Goal: Information Seeking & Learning: Learn about a topic

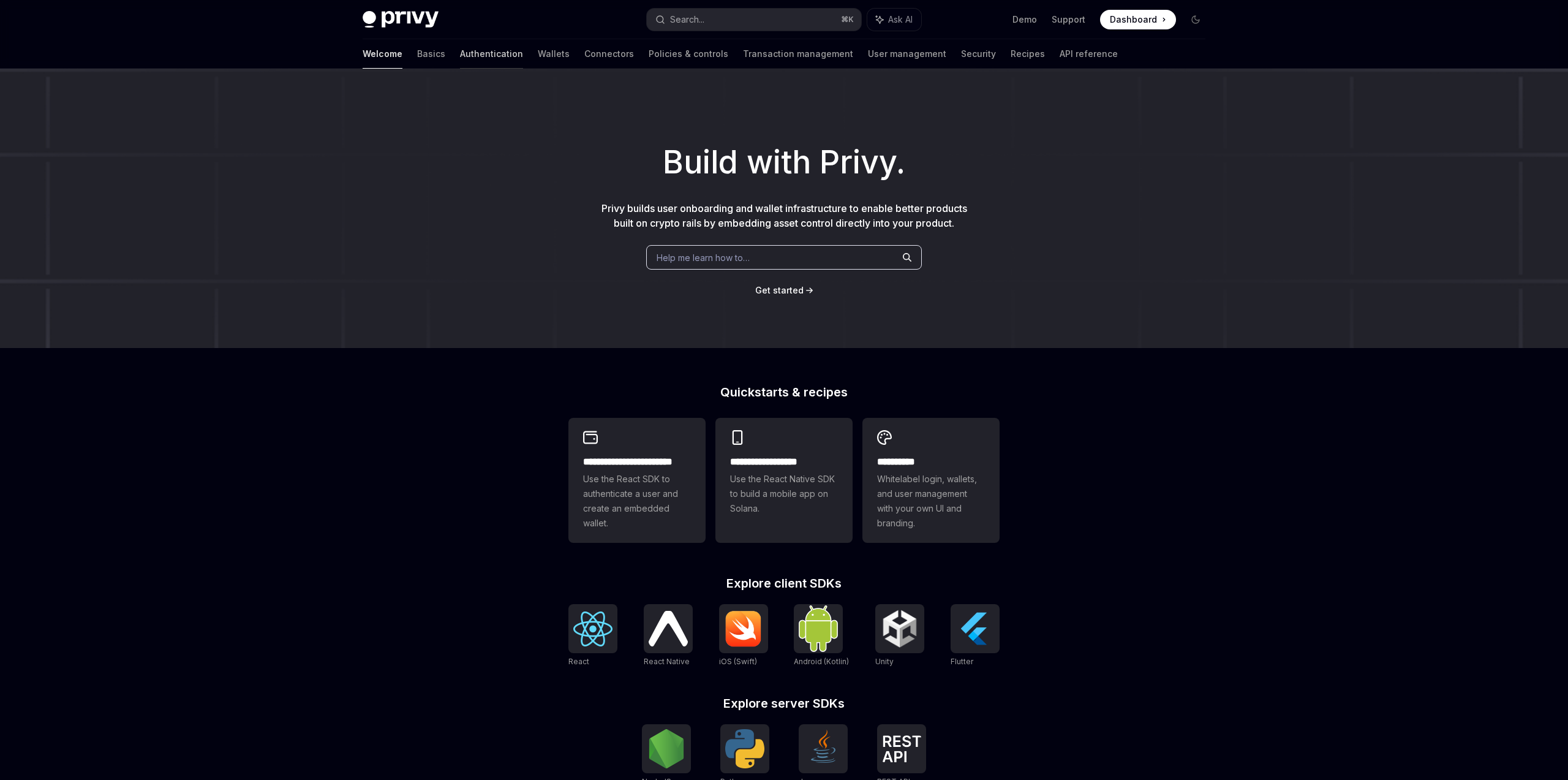
click at [460, 57] on link "Authentication" at bounding box center [491, 54] width 63 height 29
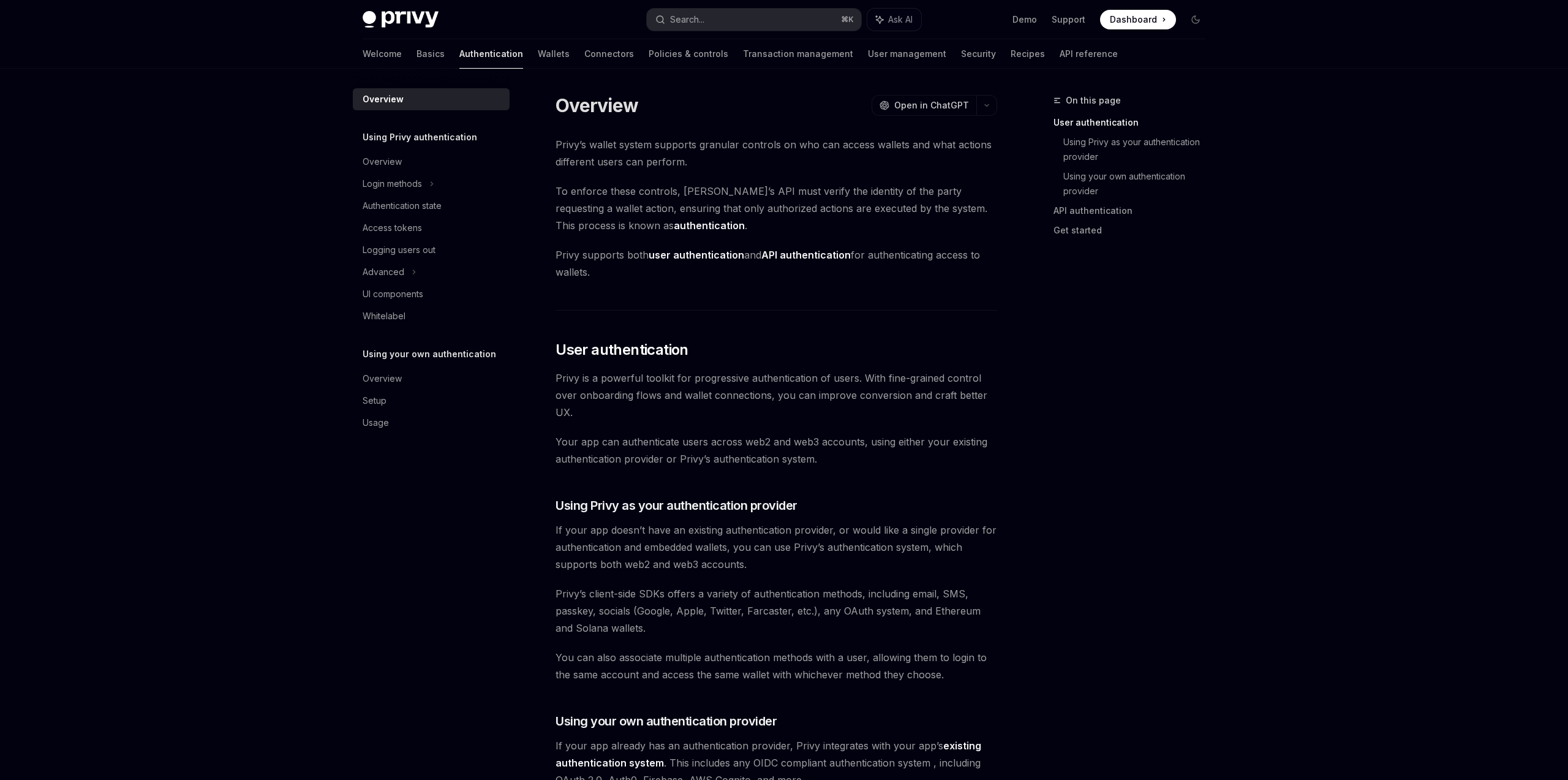
click at [389, 20] on img at bounding box center [400, 20] width 76 height 17
type textarea "*"
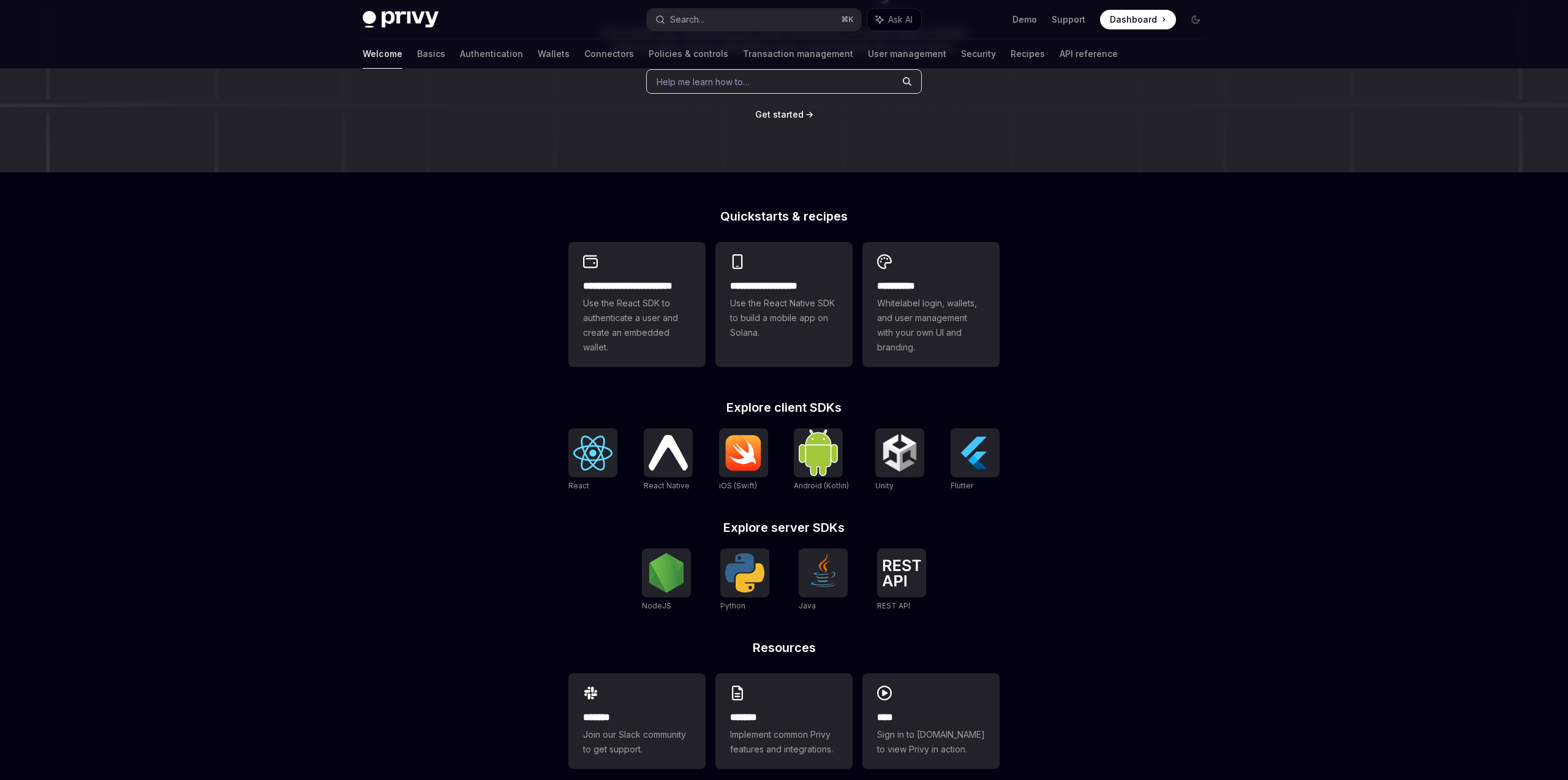
scroll to position [194, 0]
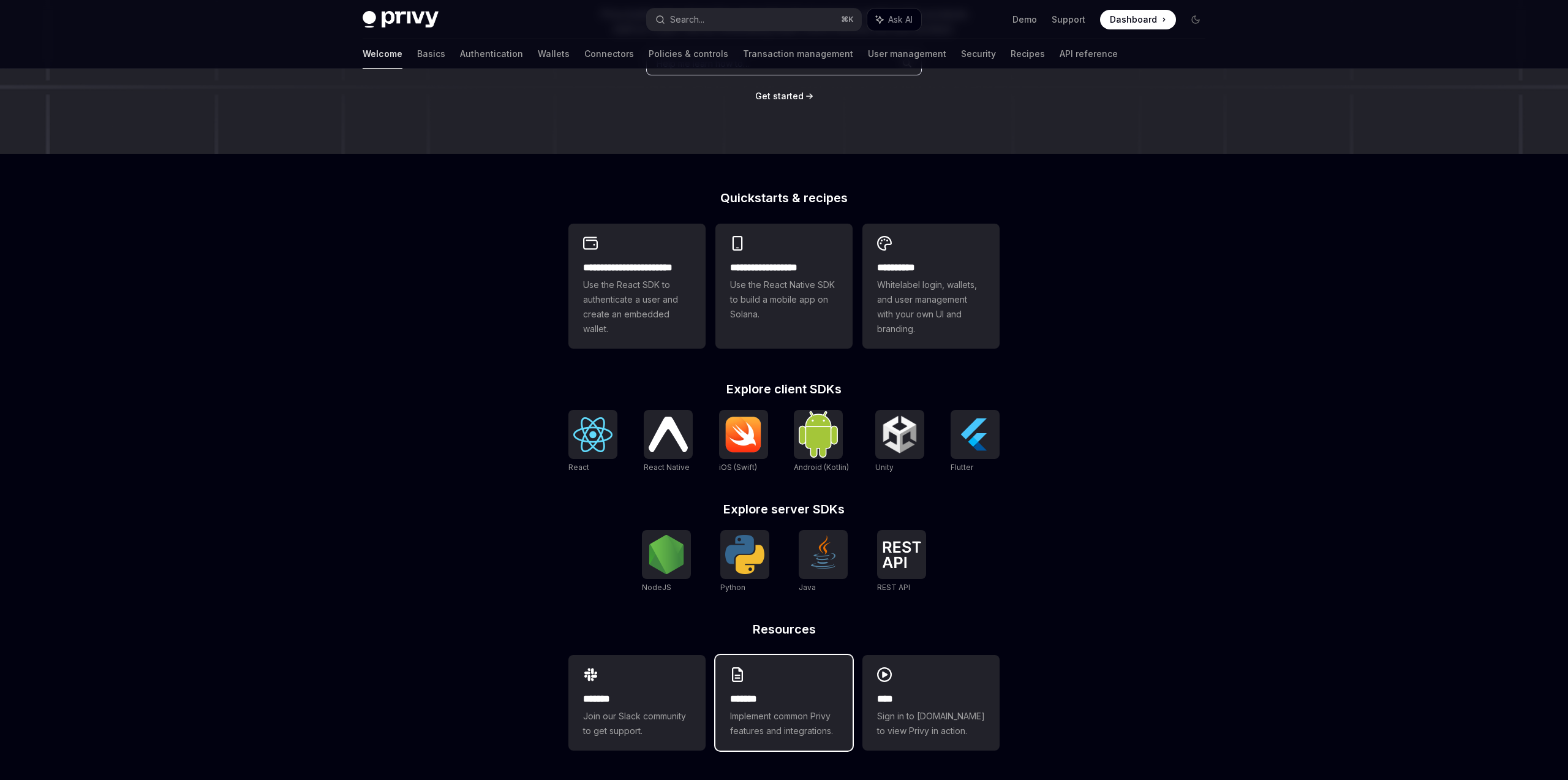
click at [737, 697] on h2 "*******" at bounding box center [784, 699] width 108 height 15
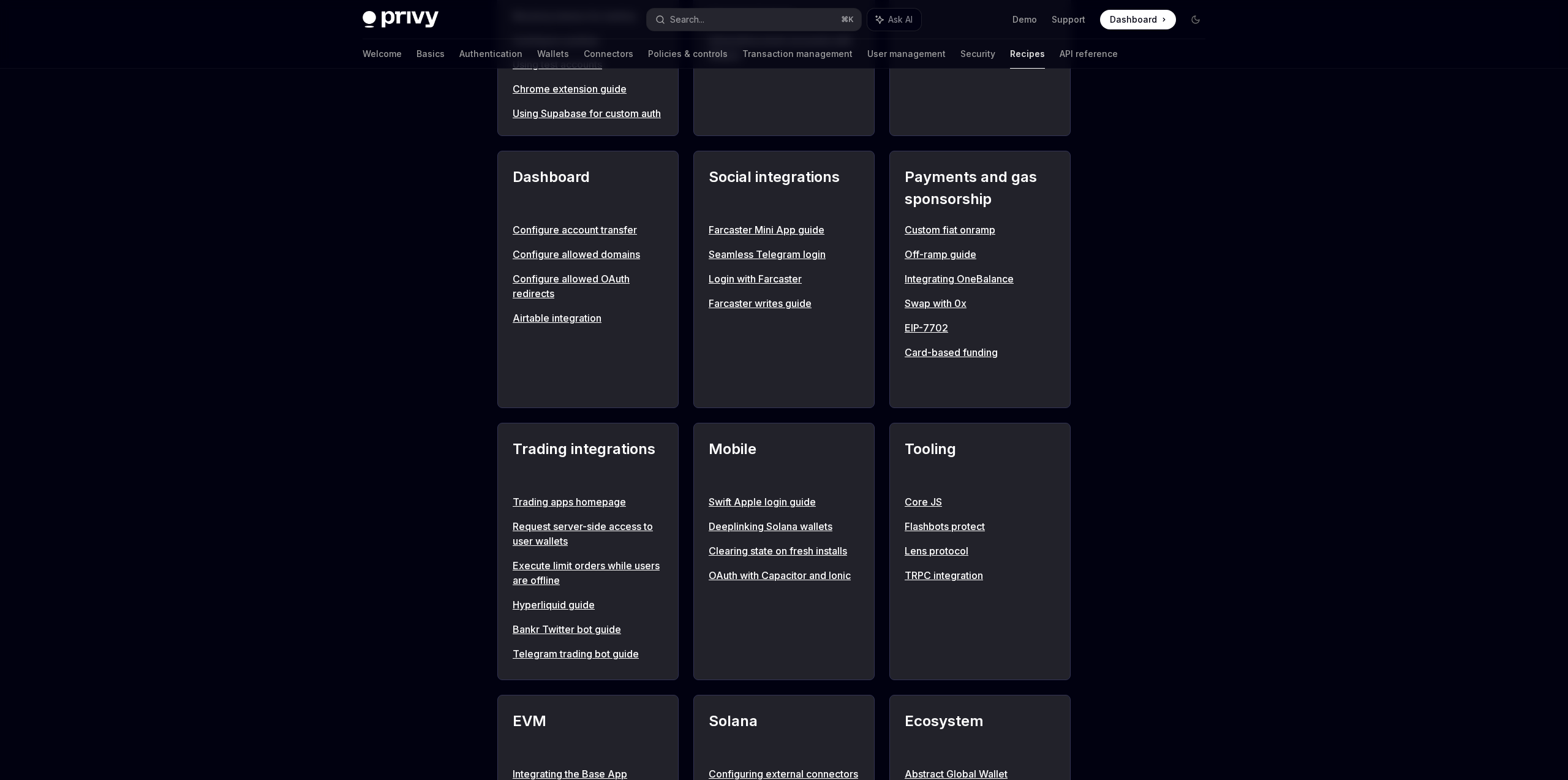
scroll to position [732, 0]
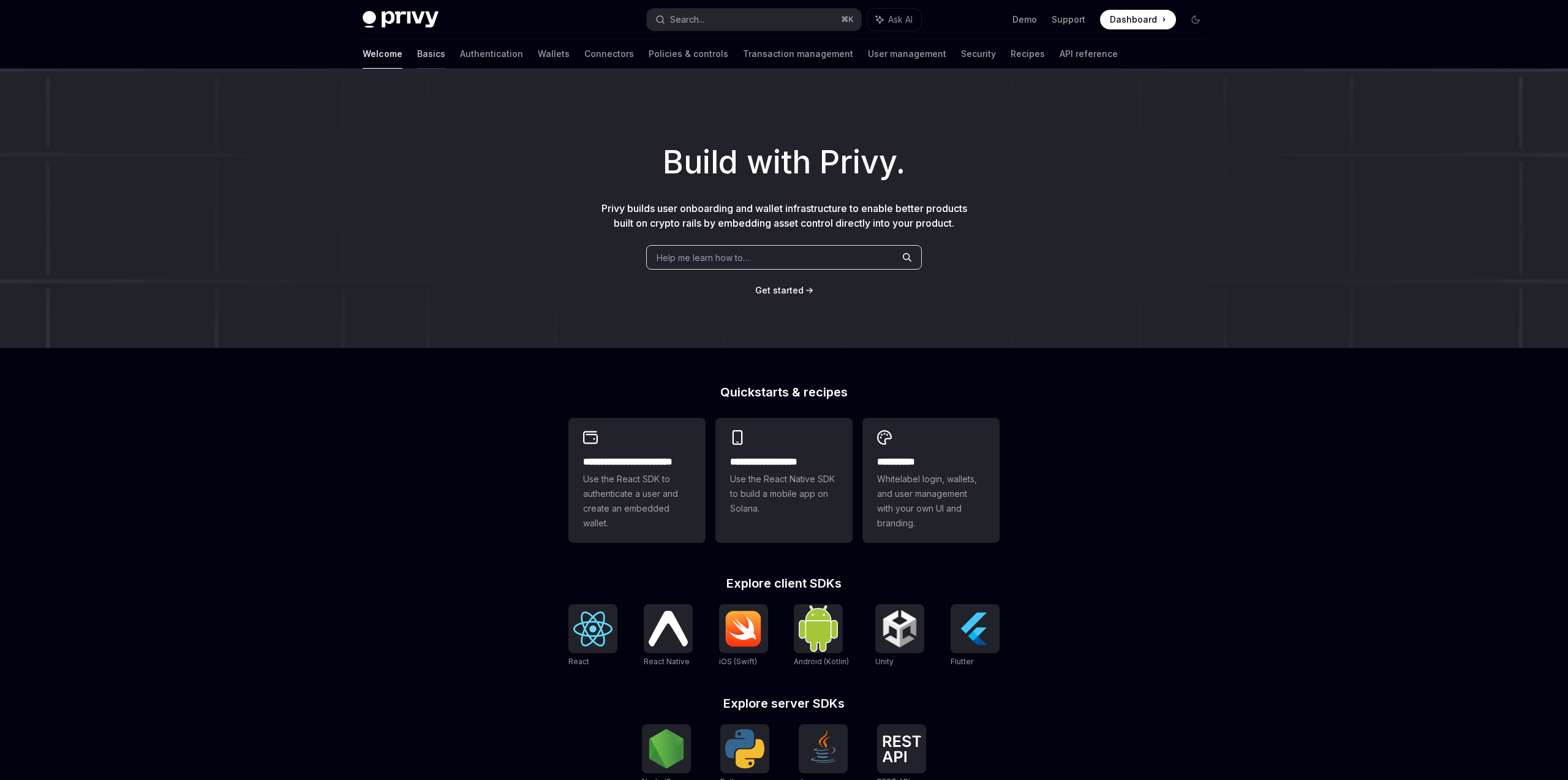
click at [417, 57] on link "Basics" at bounding box center [431, 54] width 28 height 29
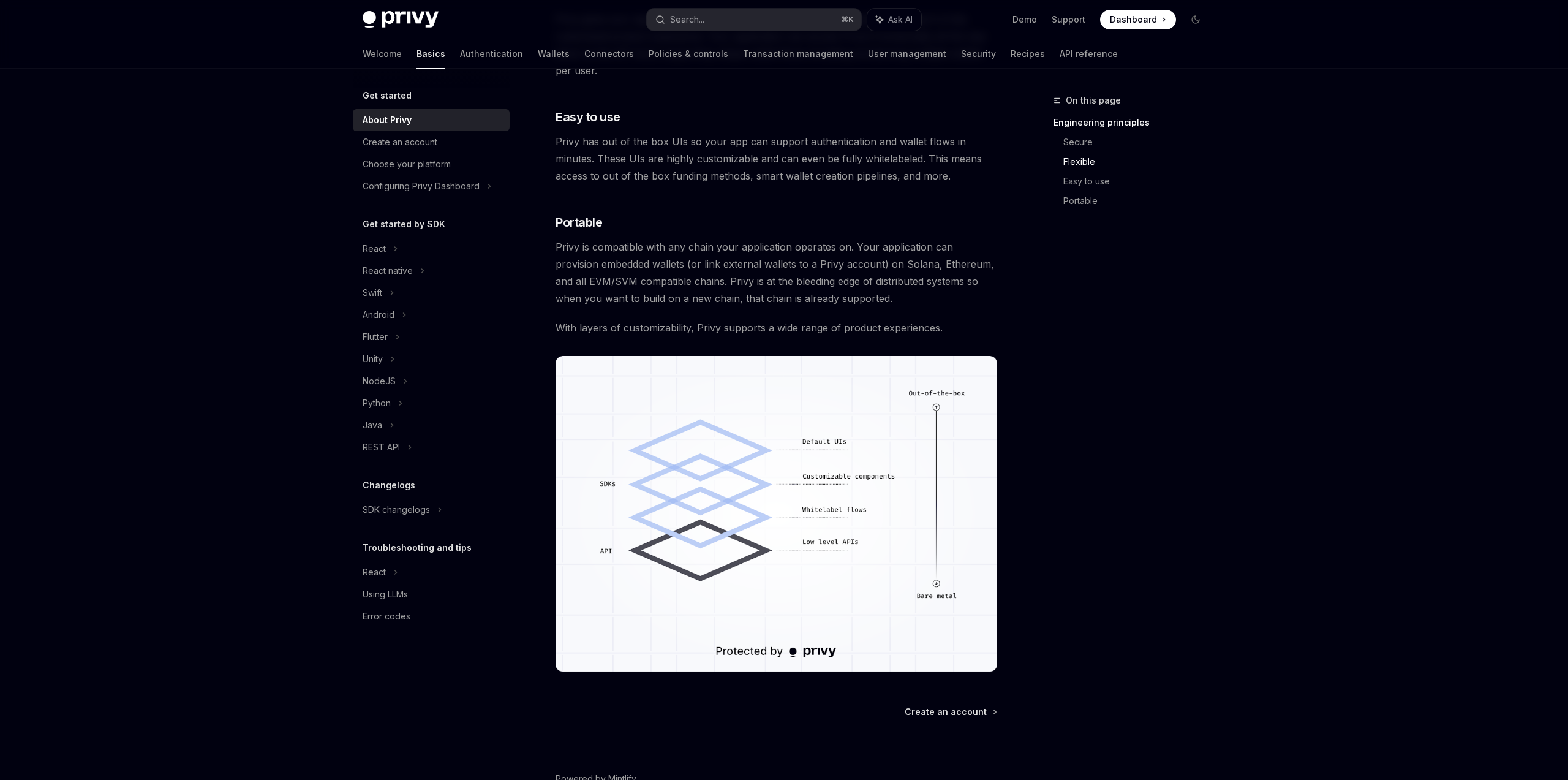
scroll to position [751, 0]
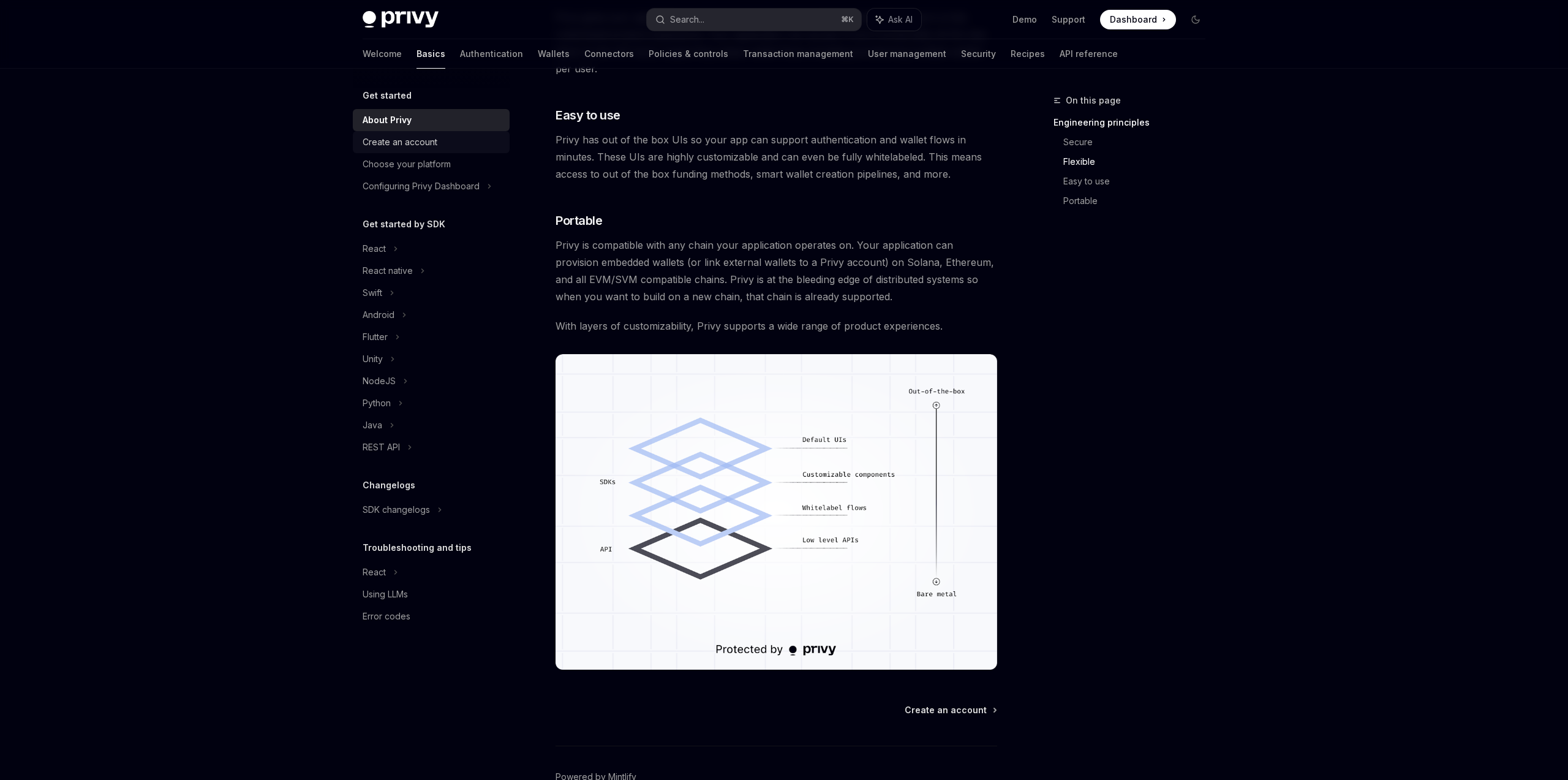
click at [421, 147] on div "Create an account" at bounding box center [400, 142] width 74 height 15
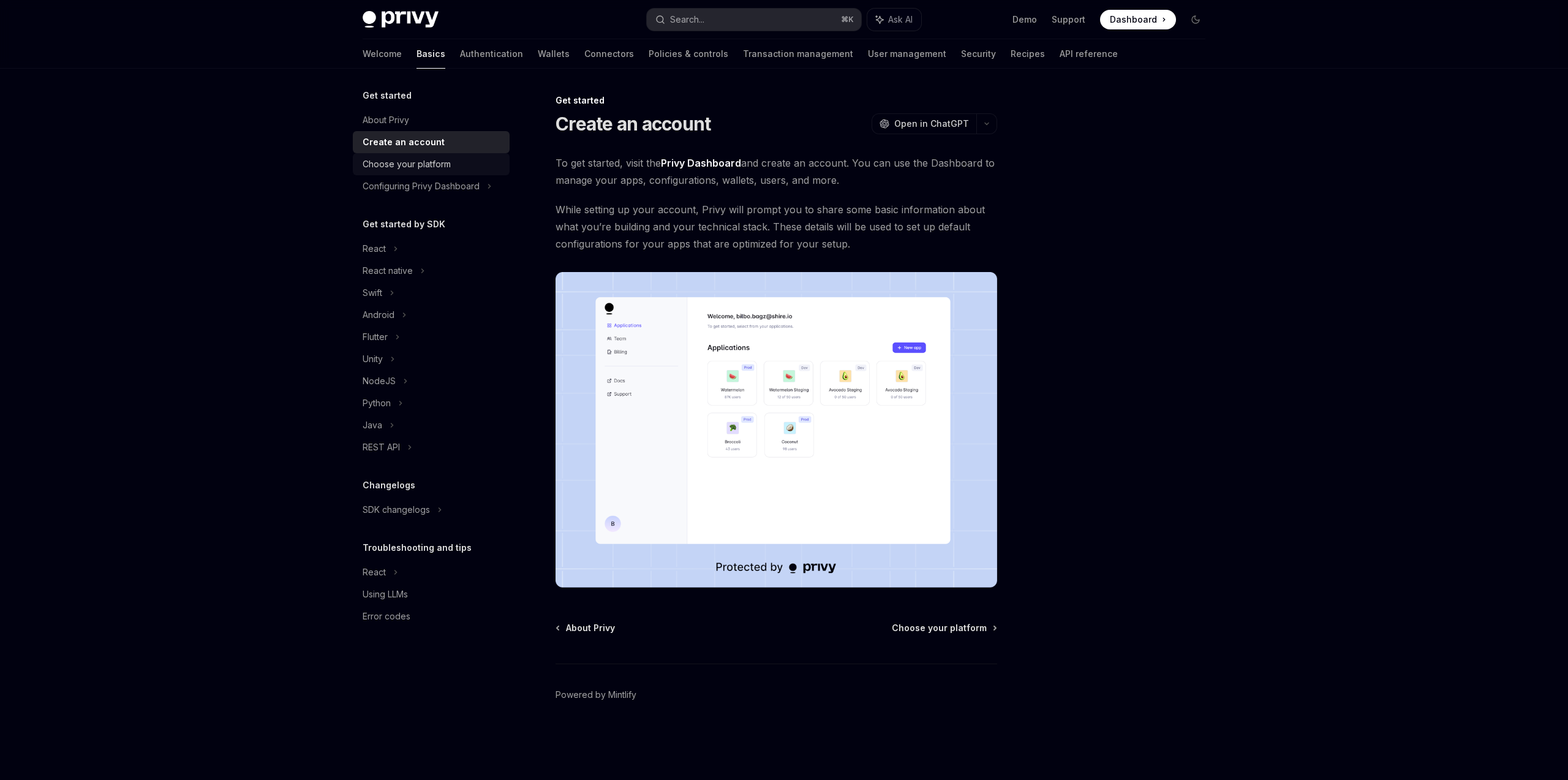
click at [440, 163] on div "Choose your platform" at bounding box center [406, 164] width 88 height 15
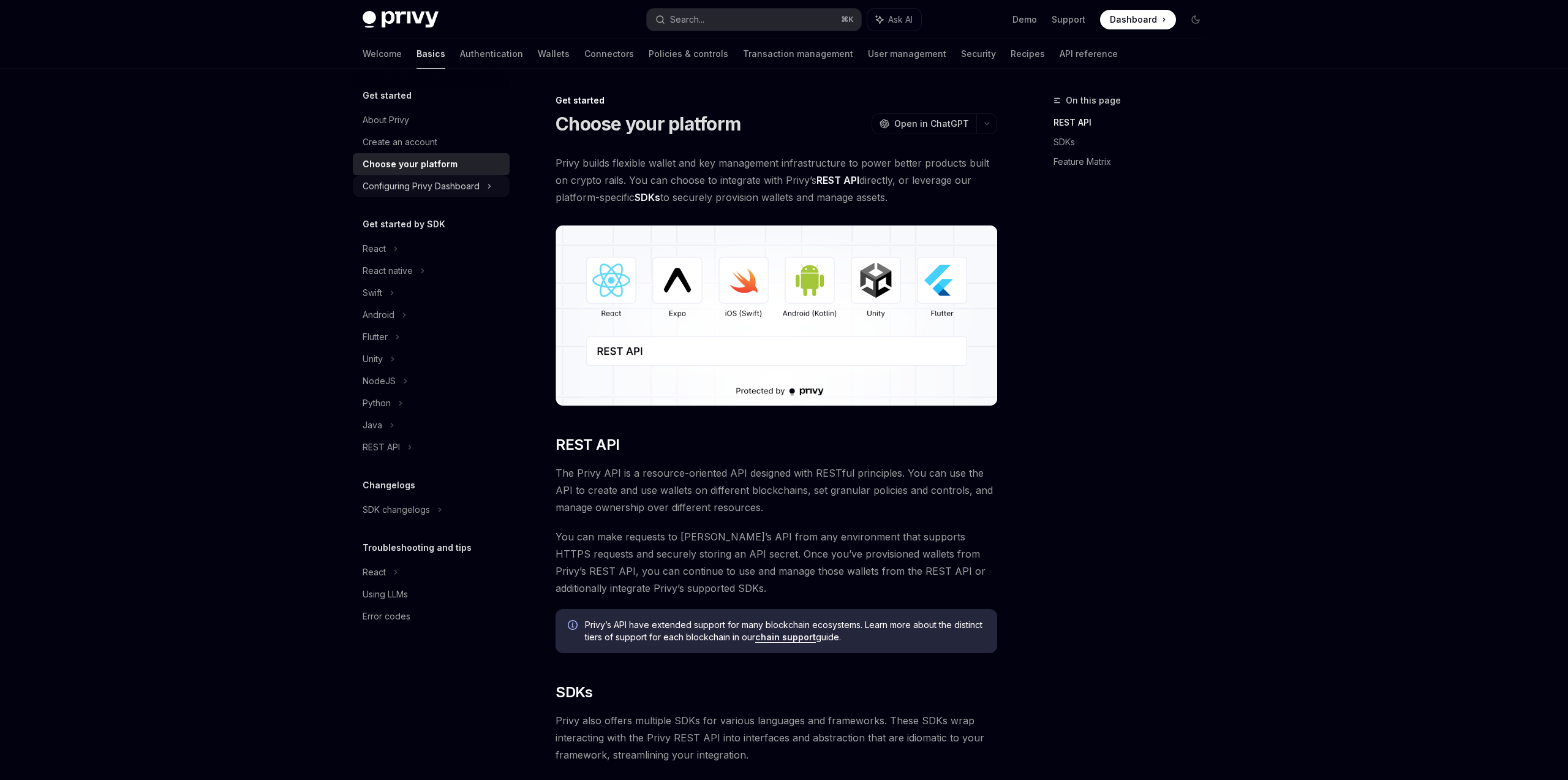
click at [430, 191] on div "Configuring Privy Dashboard" at bounding box center [421, 186] width 117 height 15
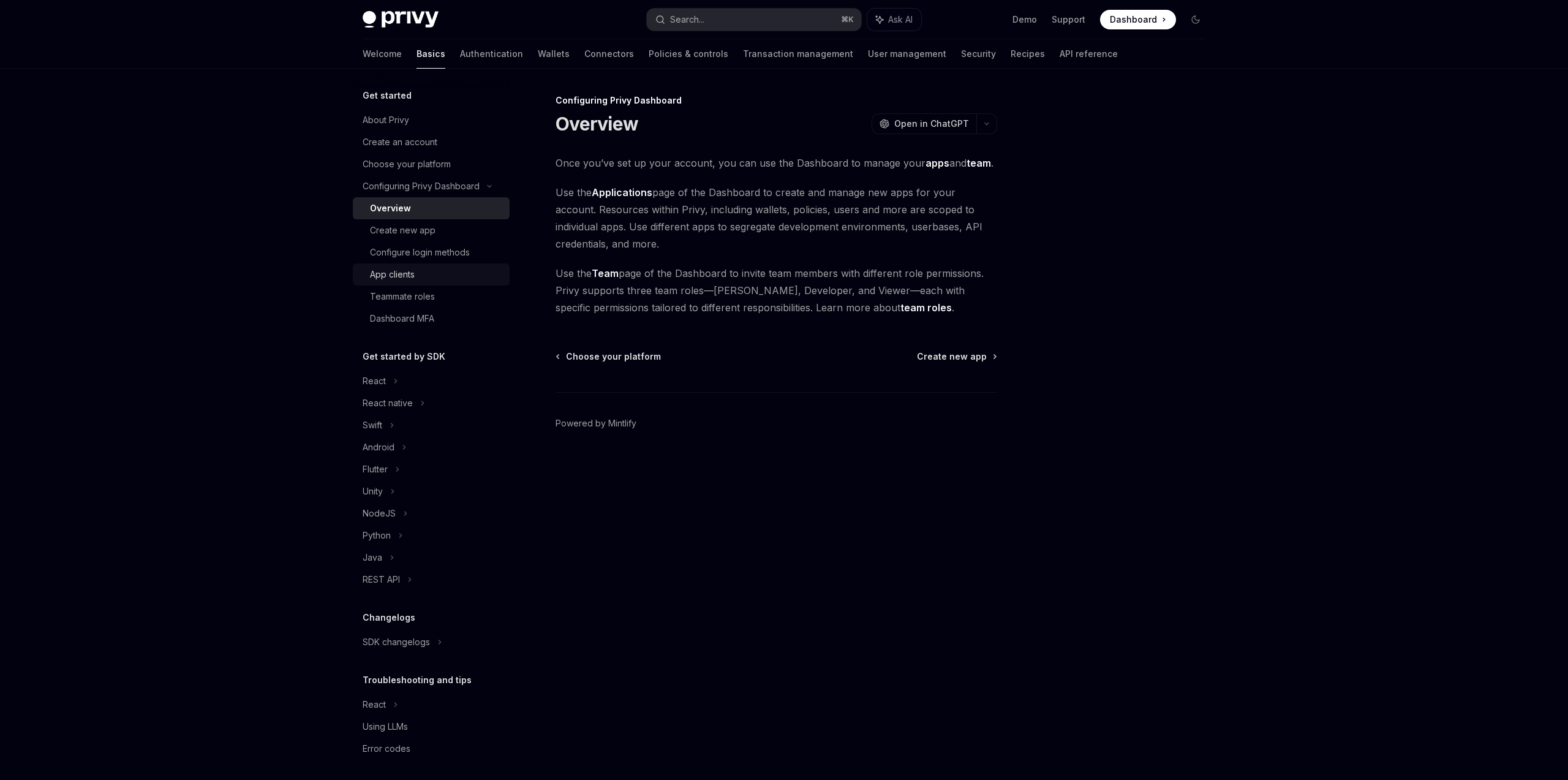
drag, startPoint x: 409, startPoint y: 235, endPoint x: 435, endPoint y: 278, distance: 50.2
click at [409, 235] on div "Create new app" at bounding box center [403, 230] width 65 height 15
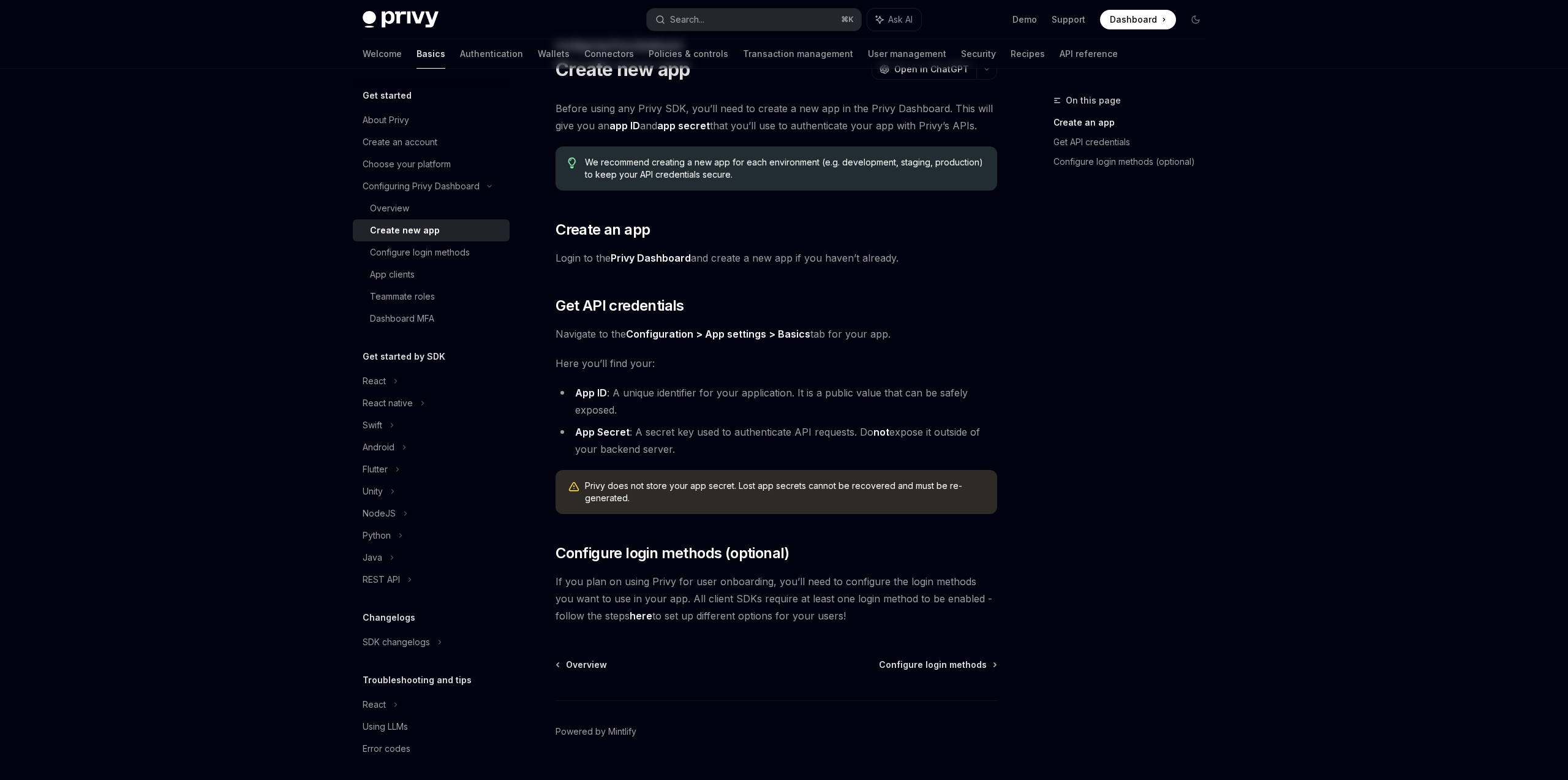
scroll to position [81, 0]
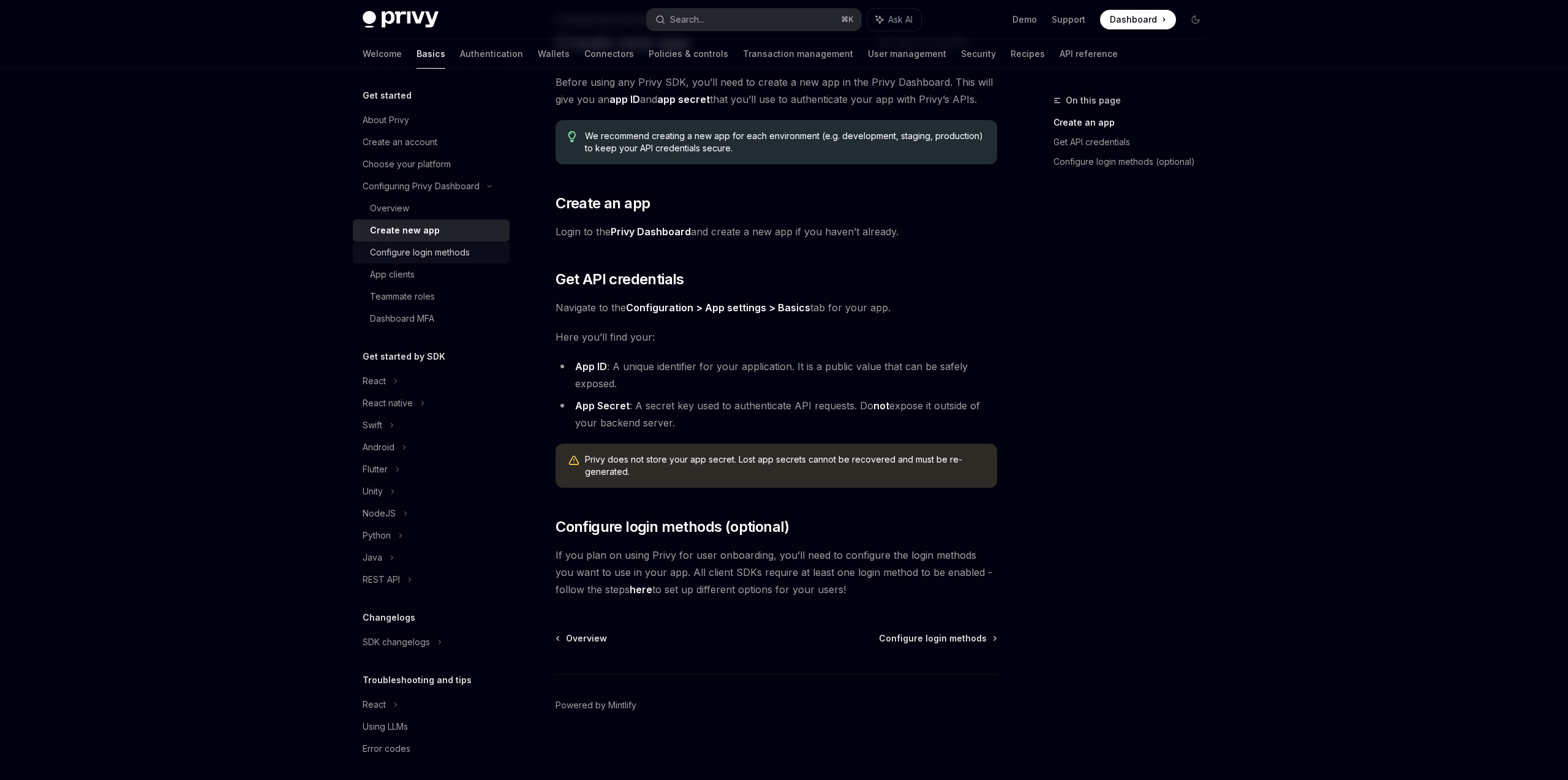
click at [441, 252] on div "Configure login methods" at bounding box center [420, 252] width 100 height 15
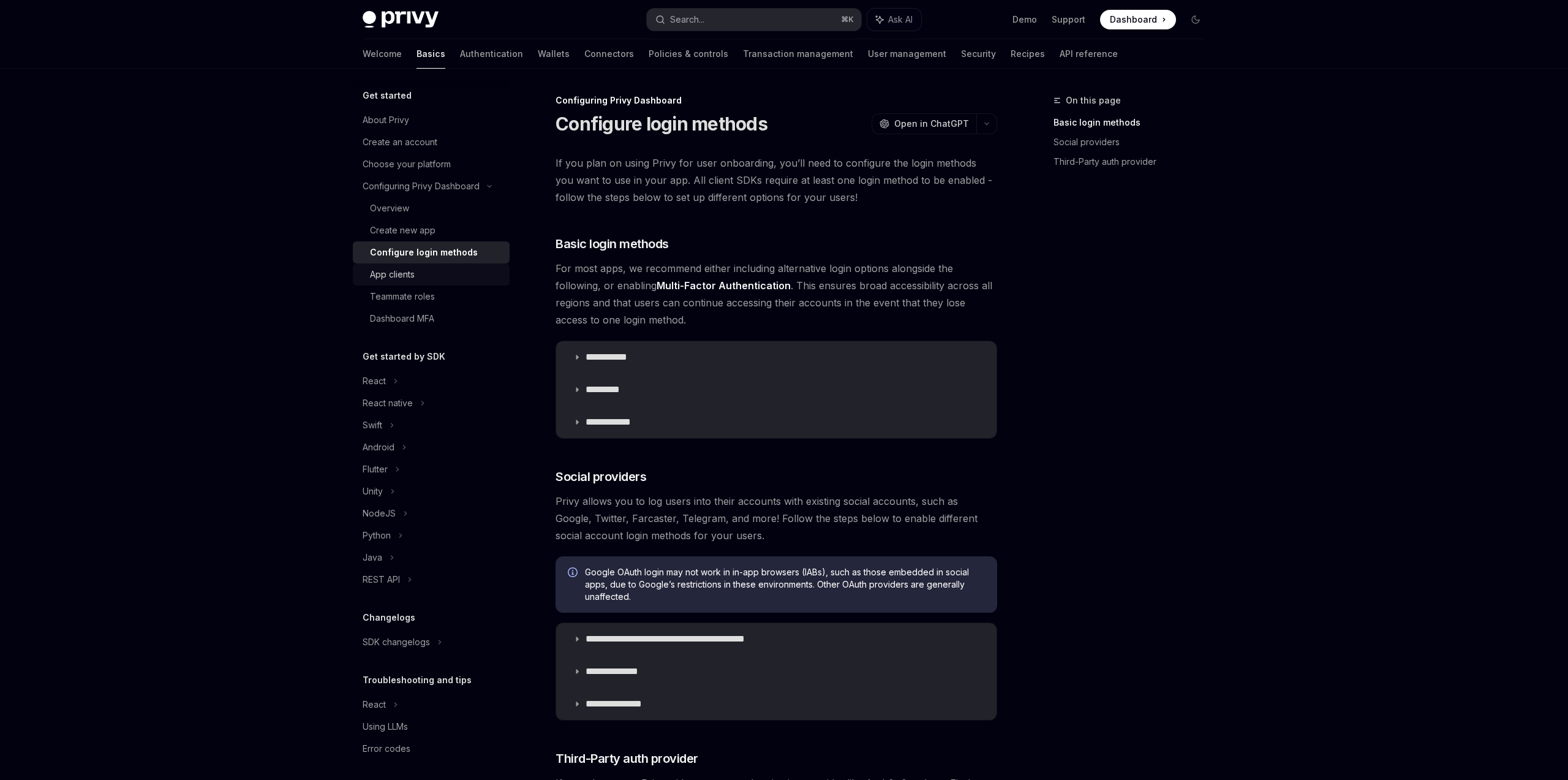
click at [404, 278] on div "App clients" at bounding box center [392, 274] width 44 height 15
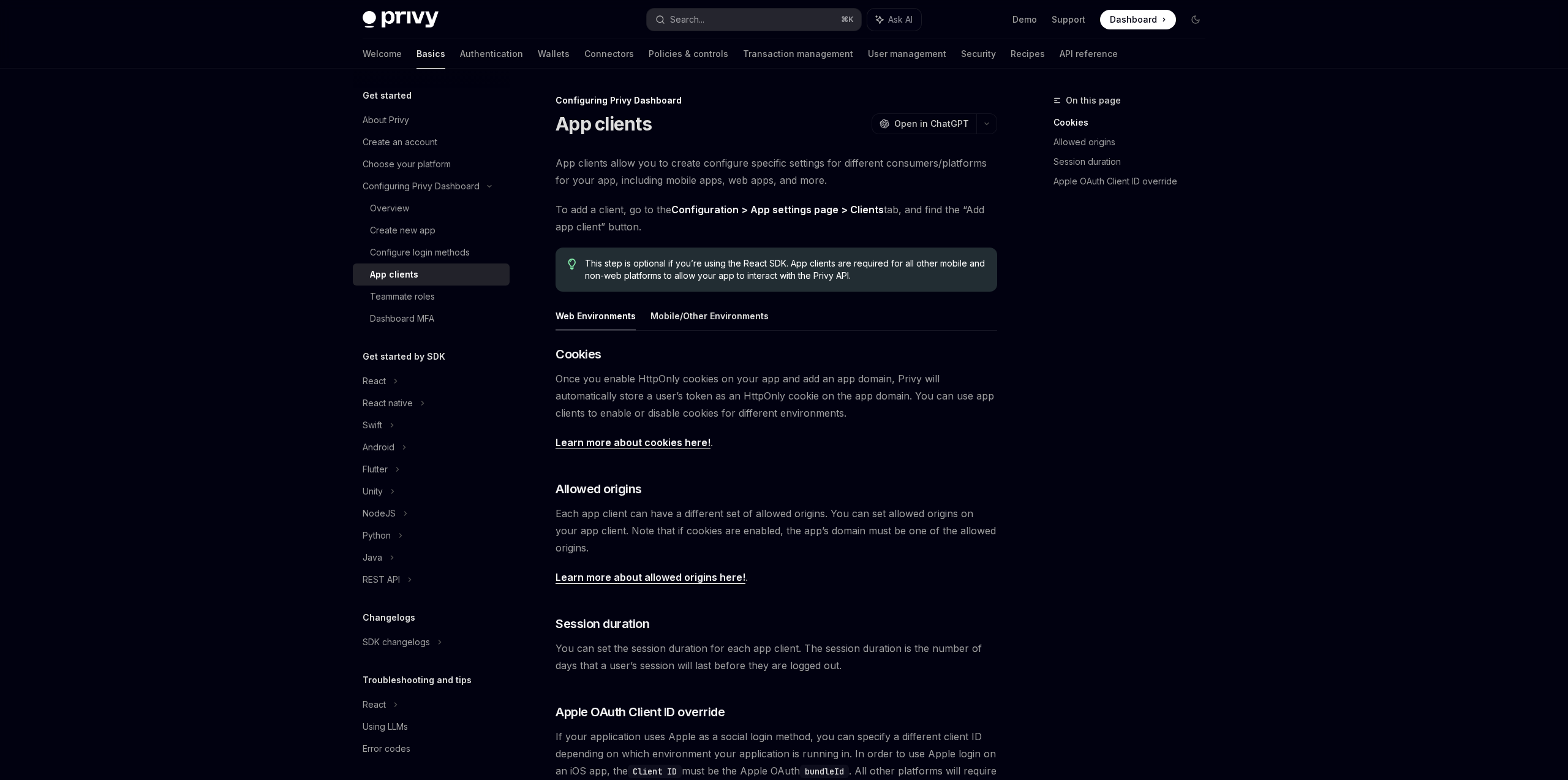
scroll to position [5, 0]
click at [404, 293] on div "Teammate roles" at bounding box center [402, 292] width 65 height 15
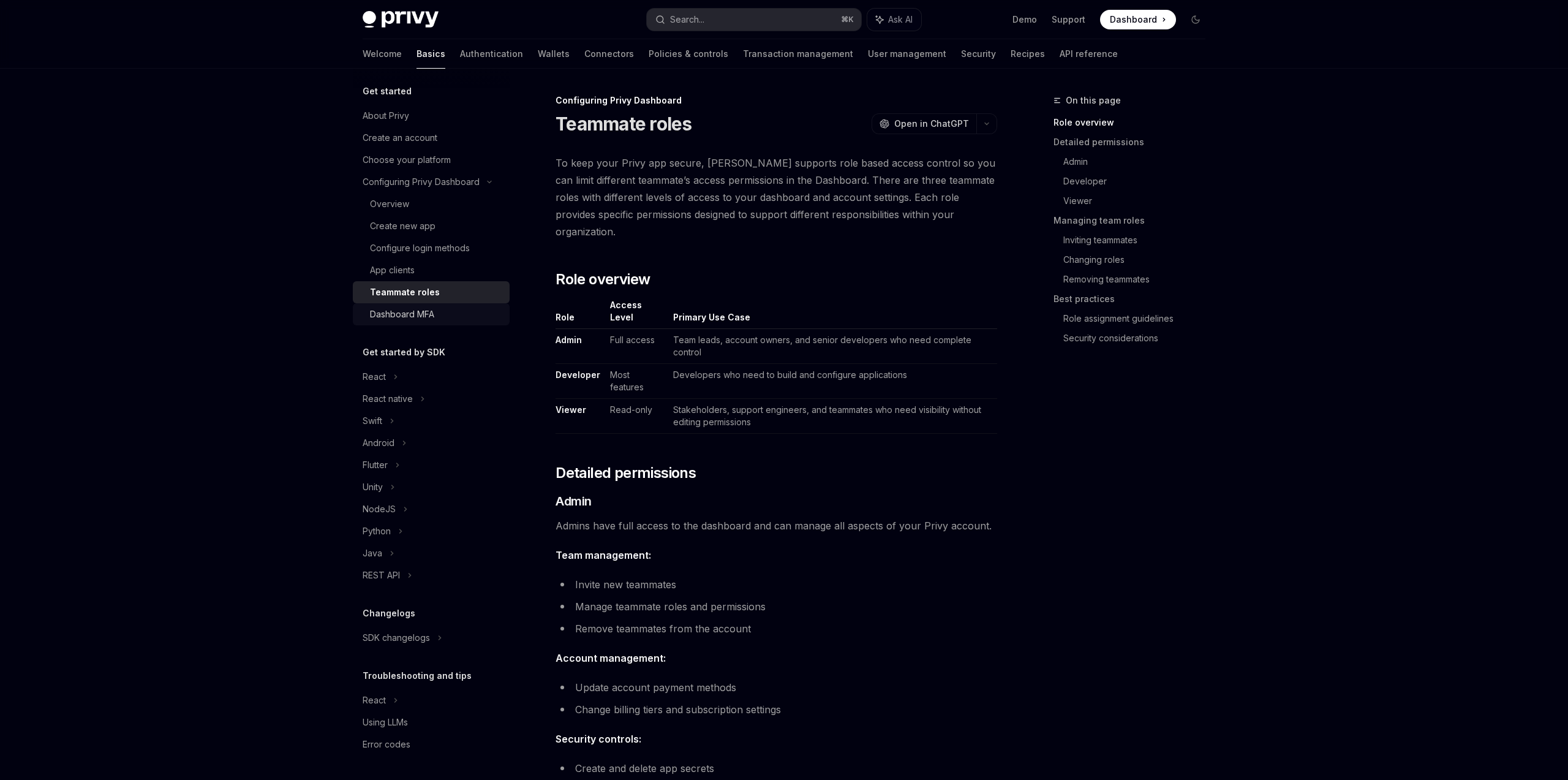
click at [439, 314] on div "Dashboard MFA" at bounding box center [436, 314] width 133 height 15
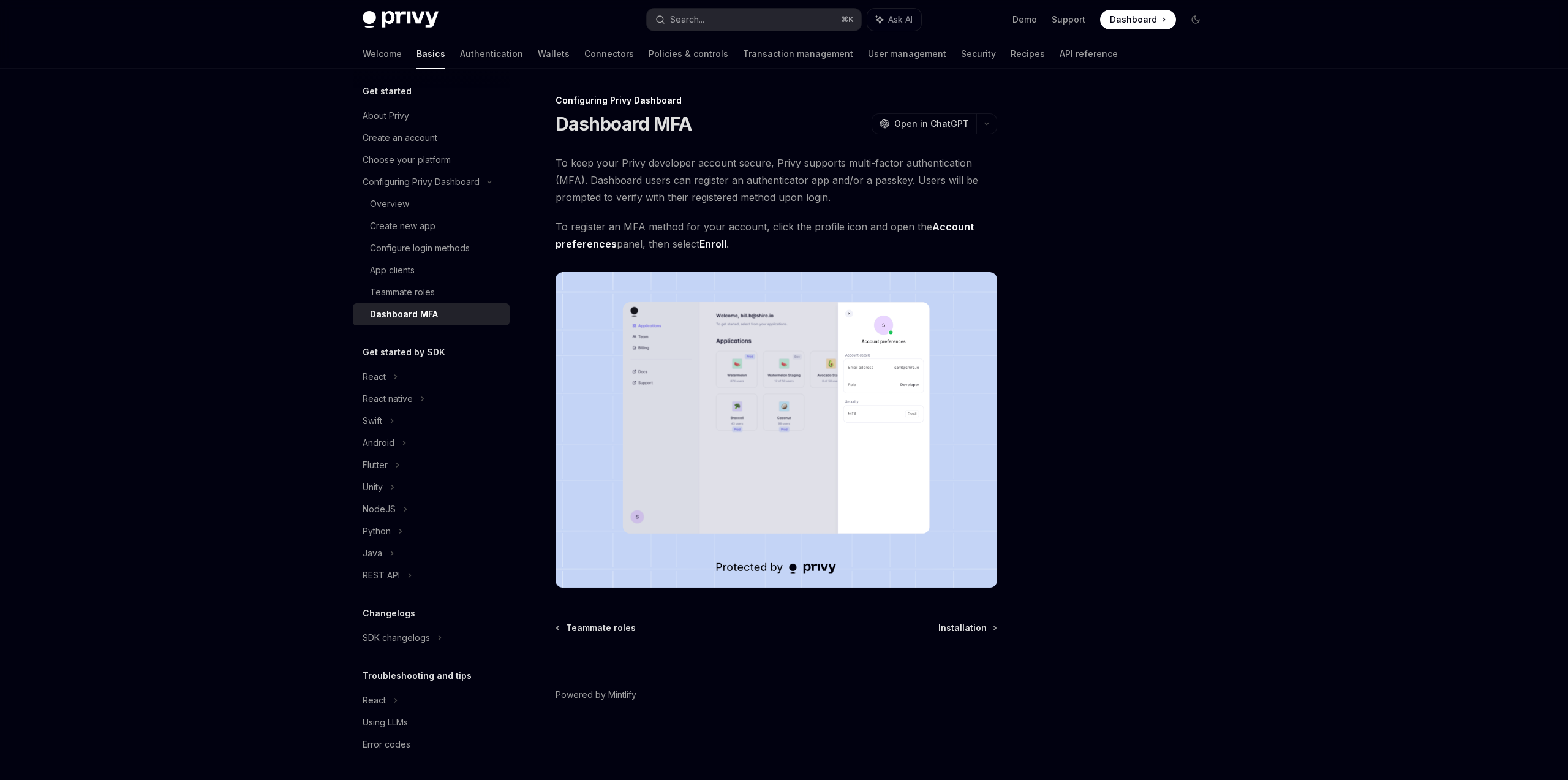
click at [967, 636] on div "Teammate roles Installation Powered by Mintlify" at bounding box center [776, 696] width 441 height 148
click at [955, 627] on span "Installation" at bounding box center [963, 628] width 48 height 12
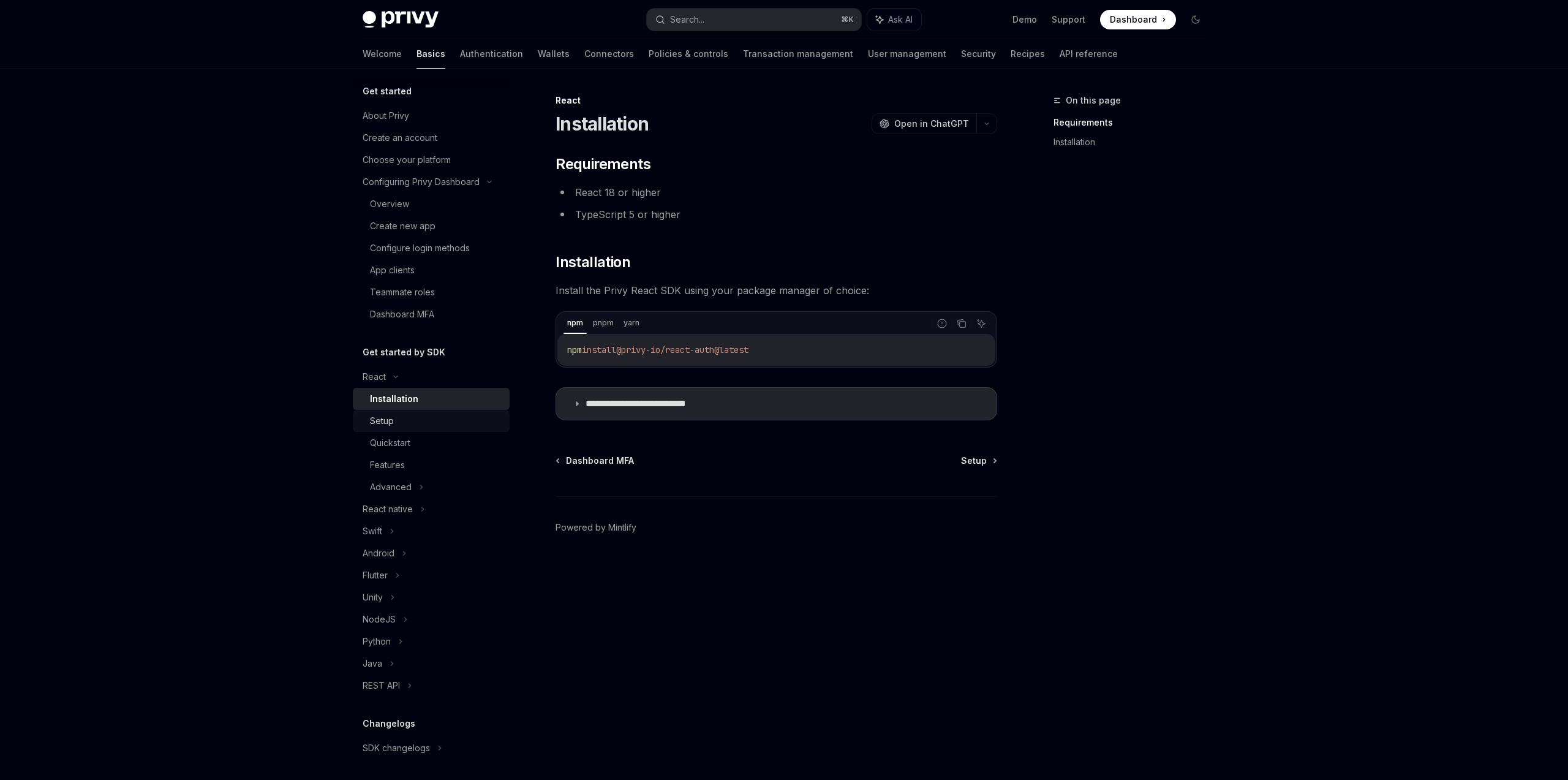
click at [401, 423] on div "Setup" at bounding box center [436, 421] width 133 height 15
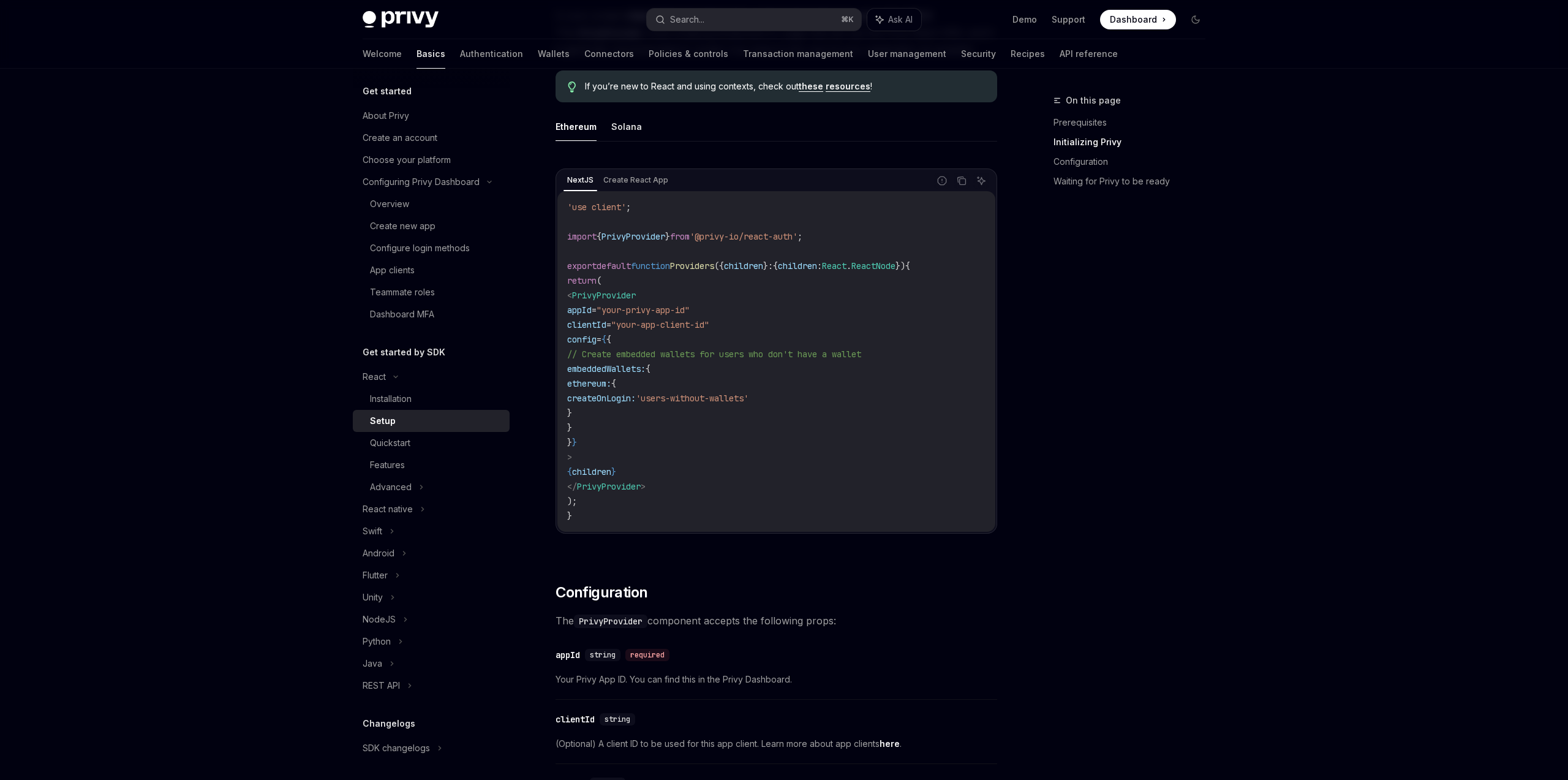
scroll to position [322, 0]
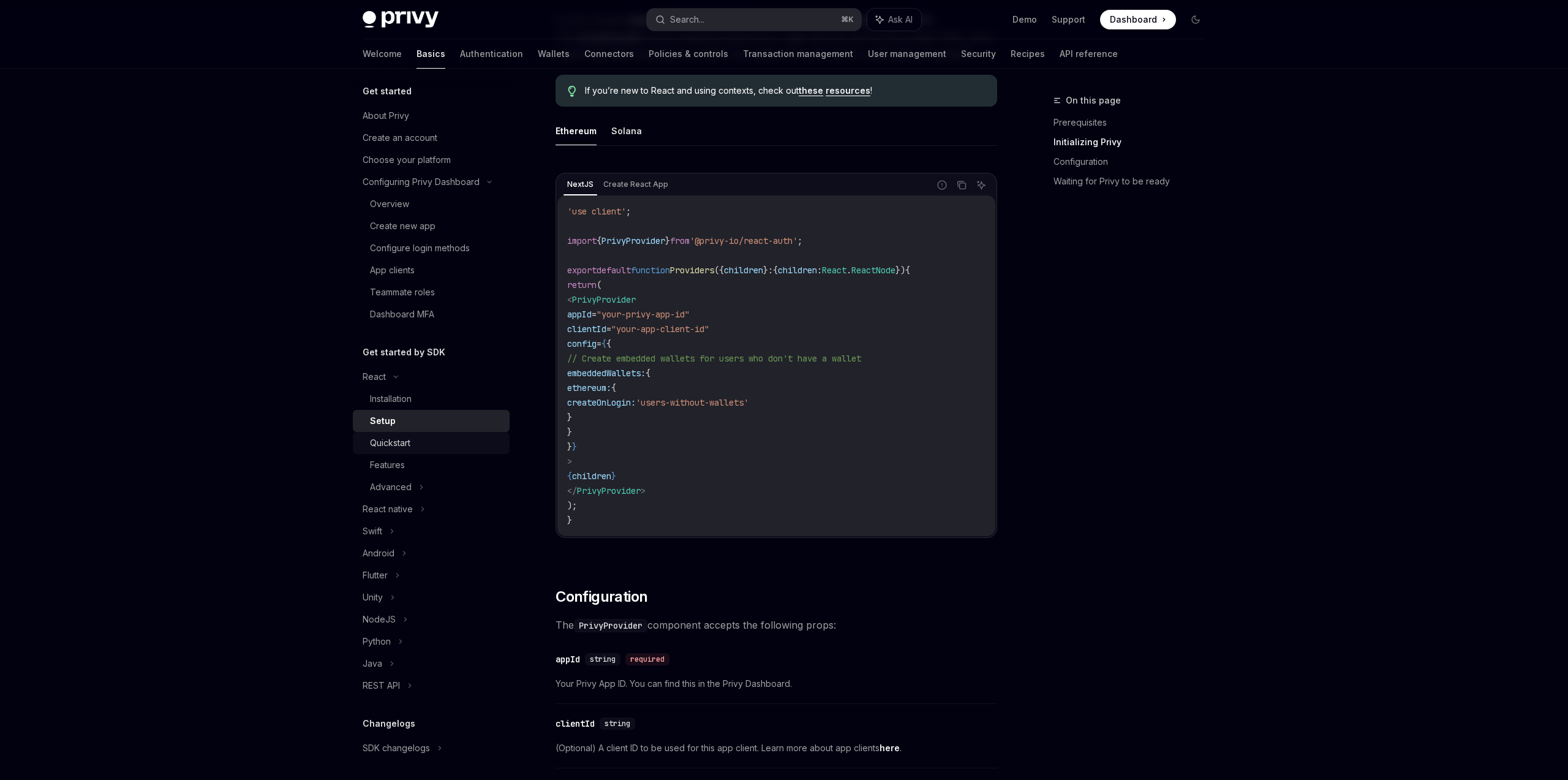
click at [410, 447] on div "Quickstart" at bounding box center [391, 443] width 40 height 15
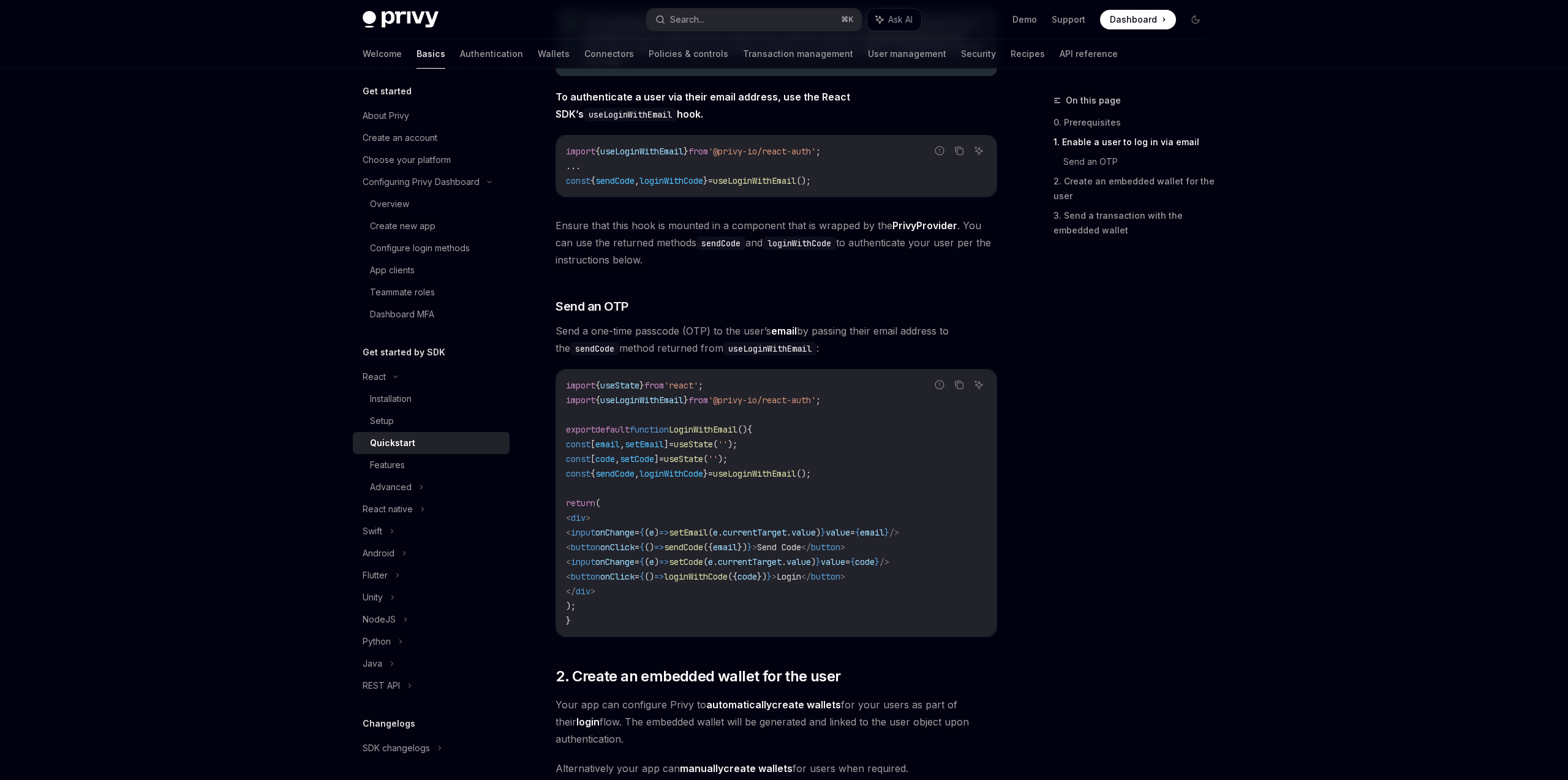
scroll to position [295, 0]
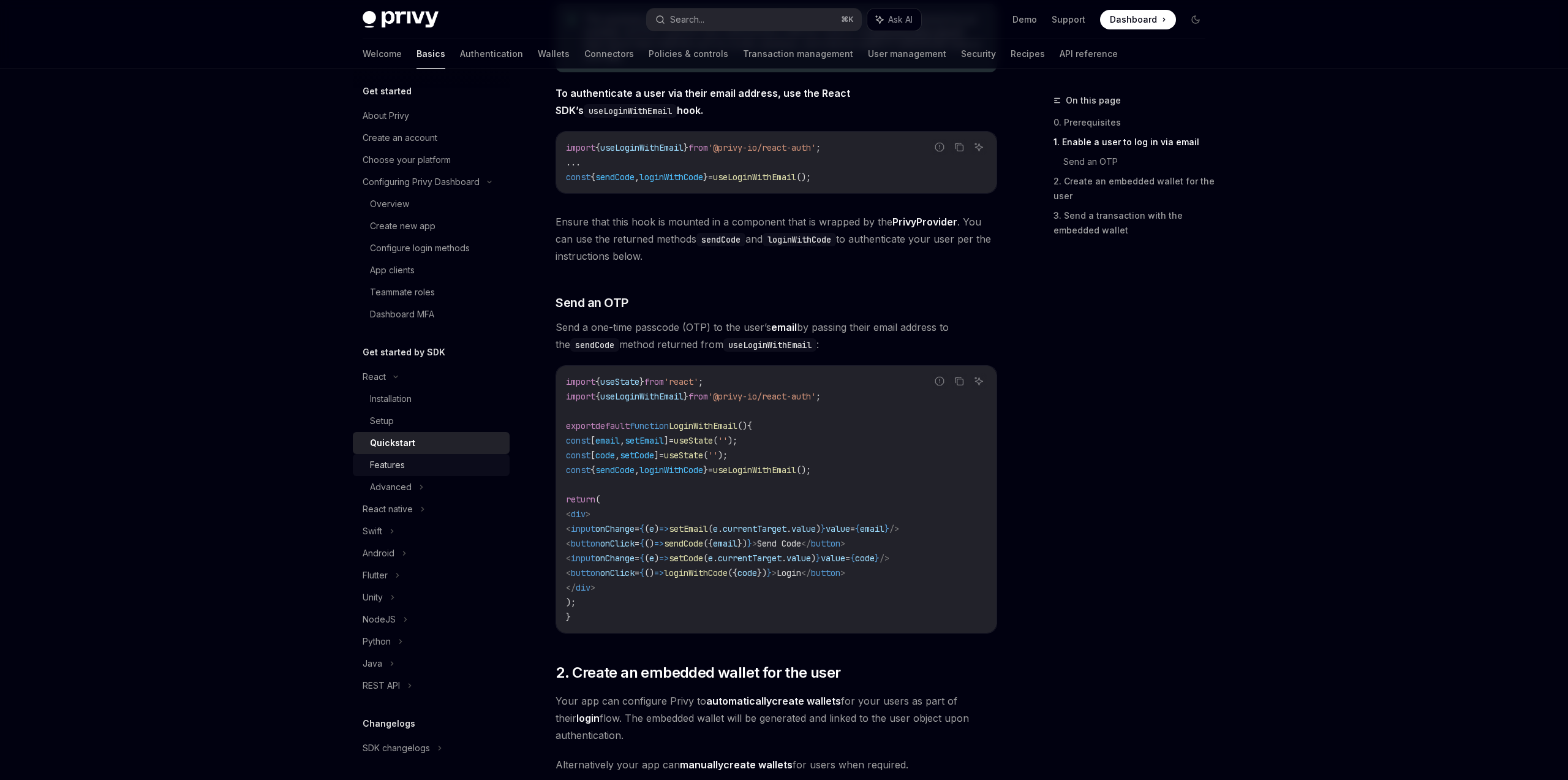
click at [407, 463] on div "Features" at bounding box center [436, 465] width 133 height 15
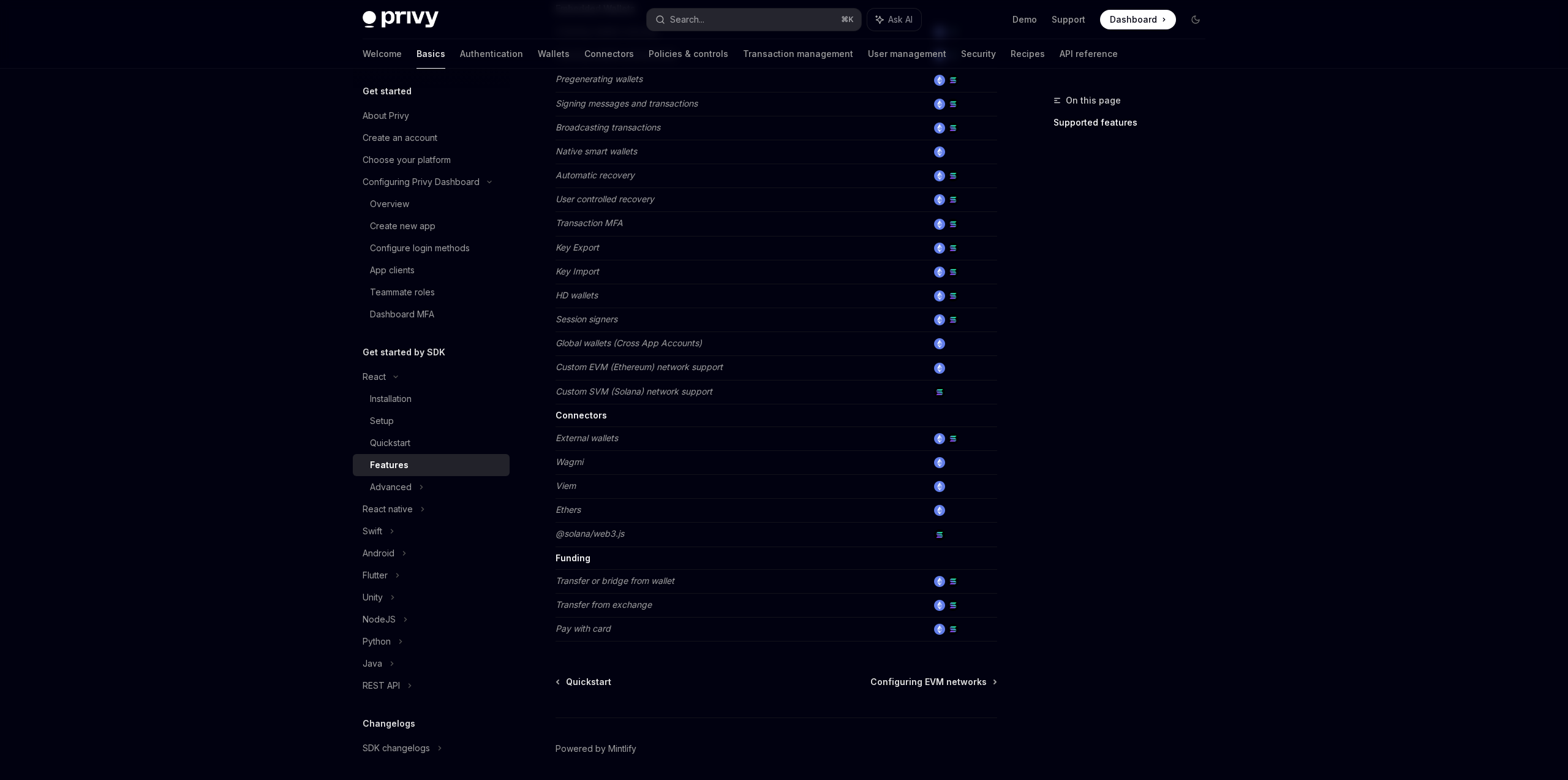
scroll to position [483, 0]
click at [410, 491] on div "Advanced" at bounding box center [391, 487] width 42 height 15
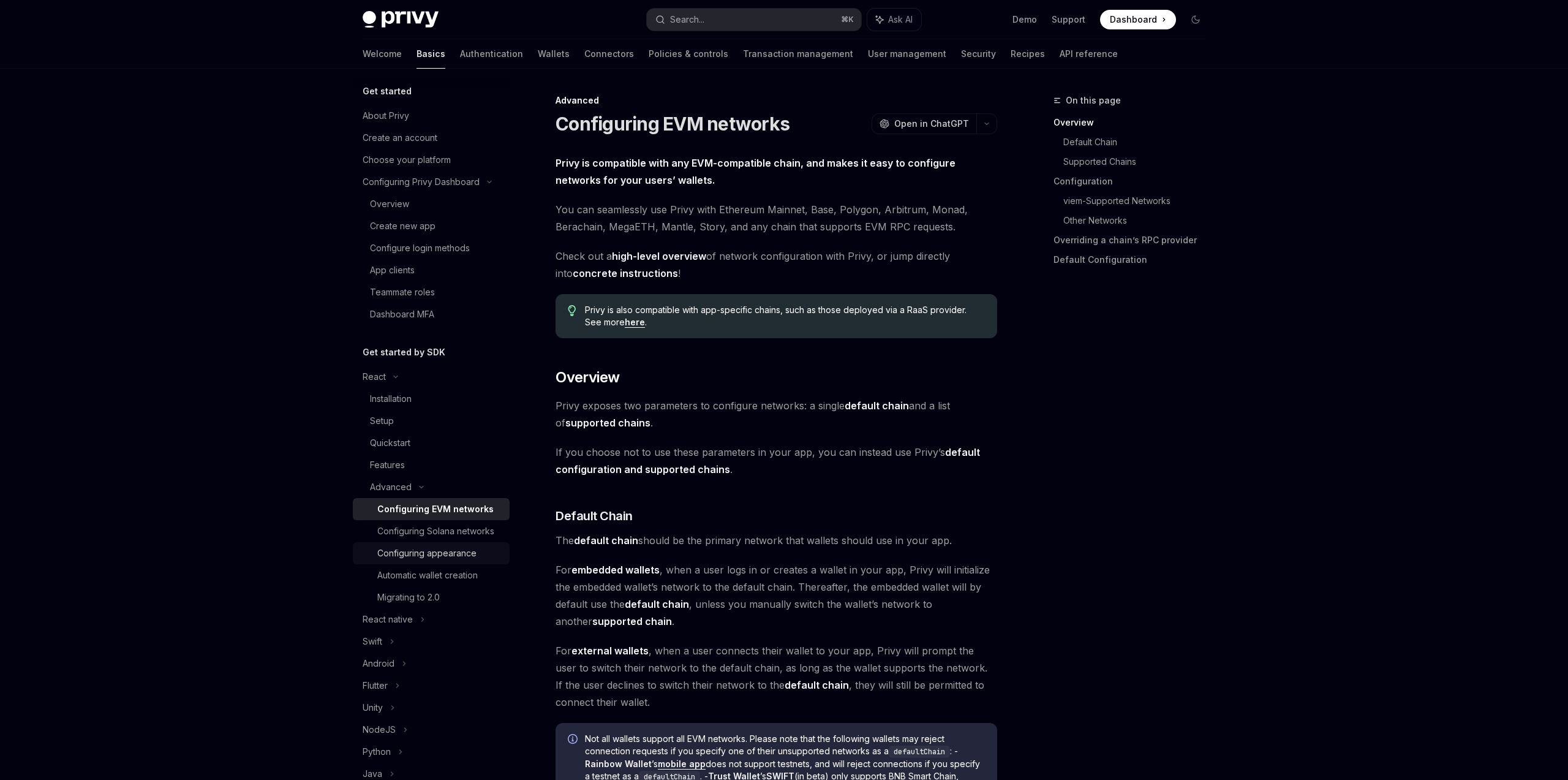
click at [473, 559] on div "Configuring appearance" at bounding box center [427, 553] width 99 height 15
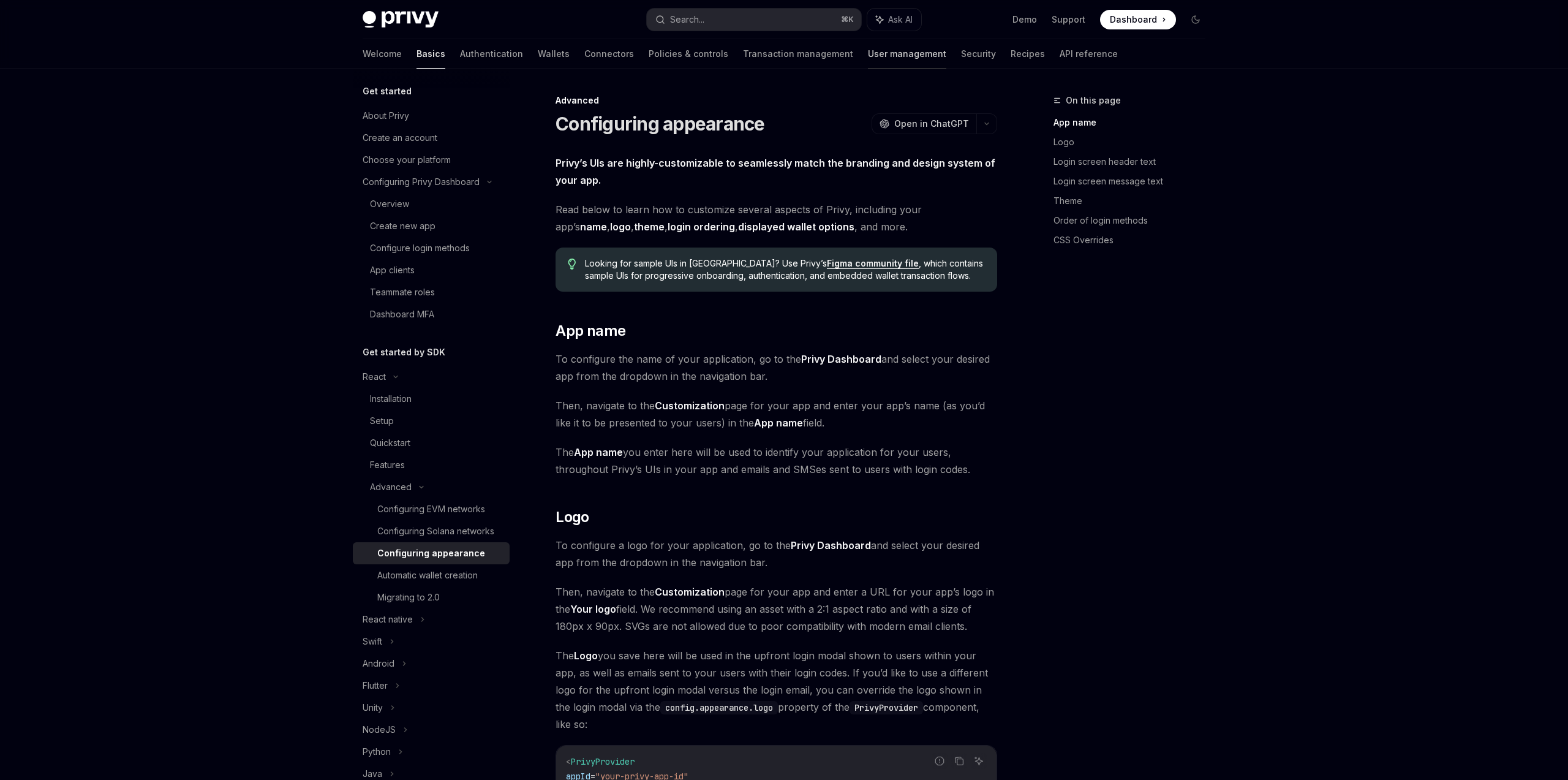
click at [868, 60] on link "User management" at bounding box center [907, 54] width 78 height 29
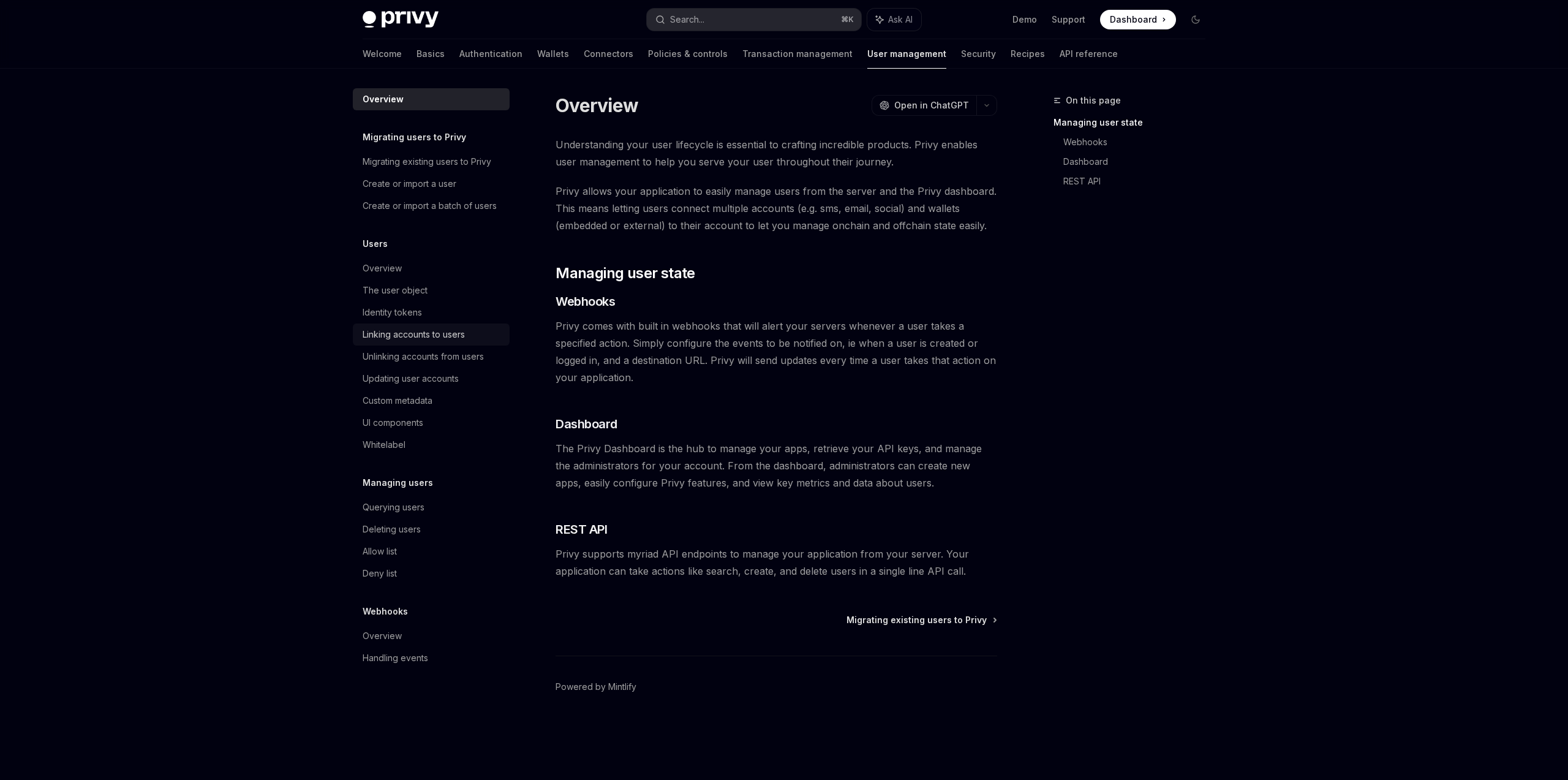
click at [462, 331] on div "Linking accounts to users" at bounding box center [413, 334] width 103 height 15
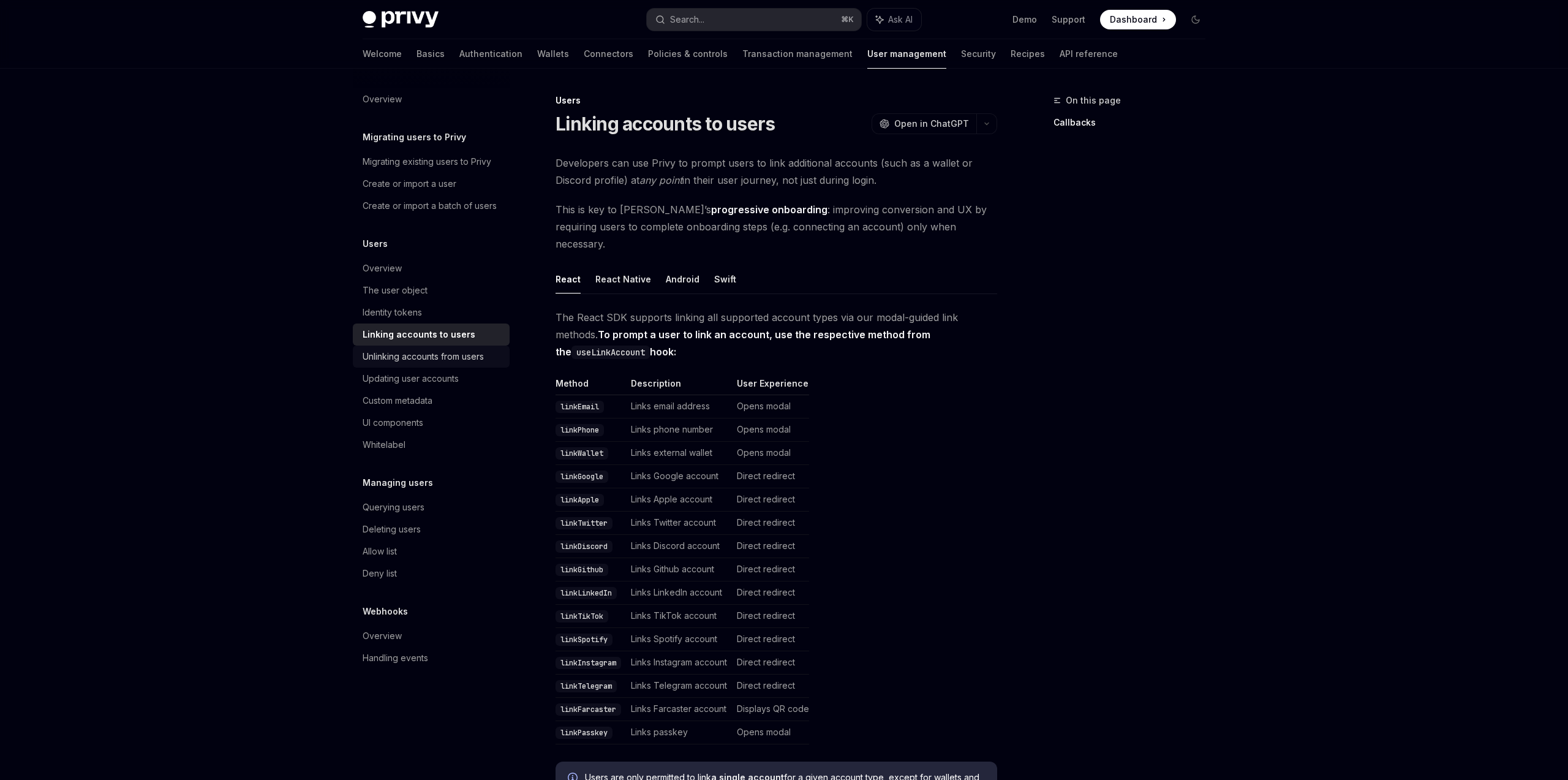
click at [458, 357] on div "Unlinking accounts from users" at bounding box center [423, 357] width 121 height 15
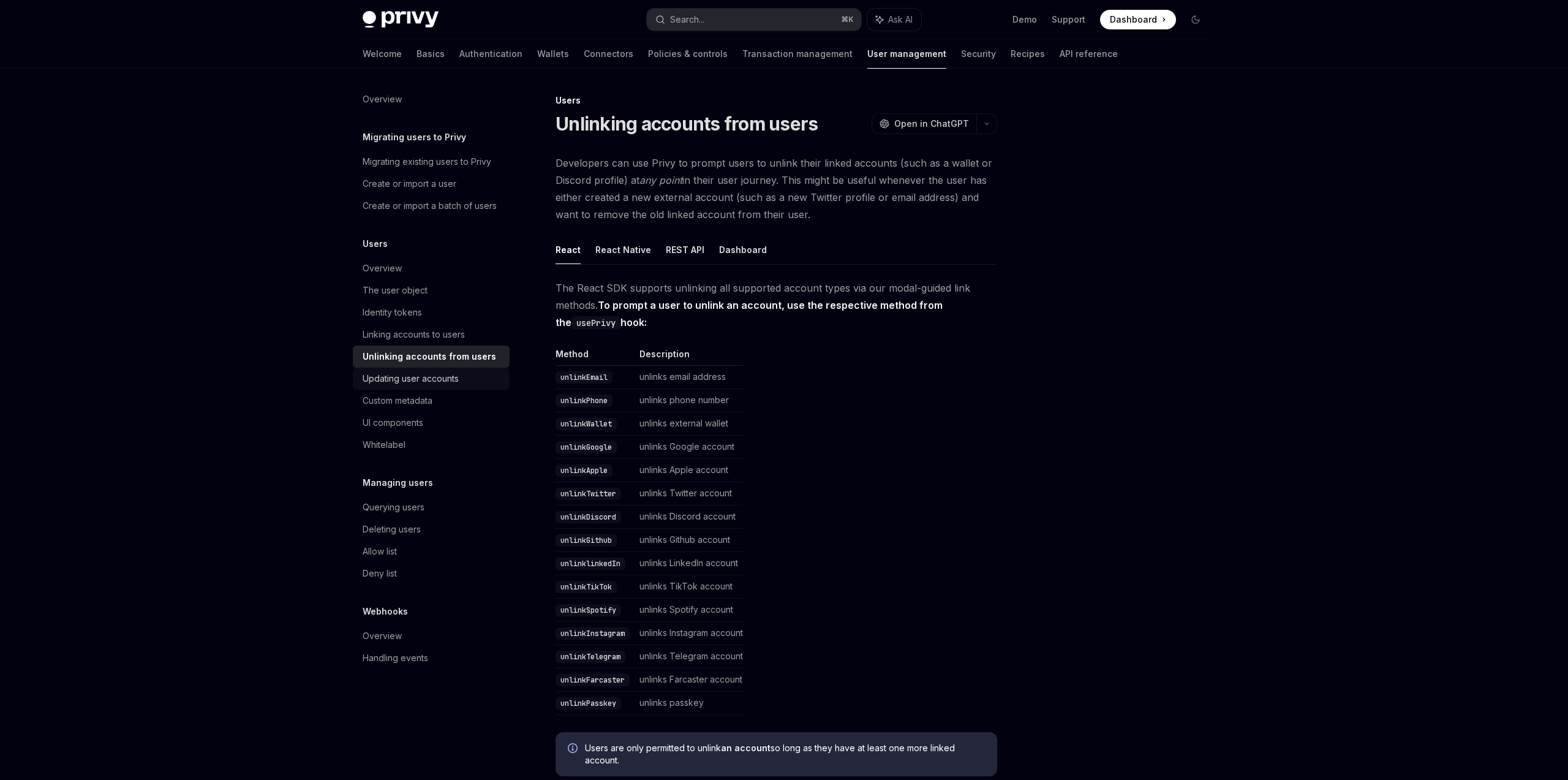
click at [453, 380] on div "Updating user accounts" at bounding box center [410, 378] width 96 height 15
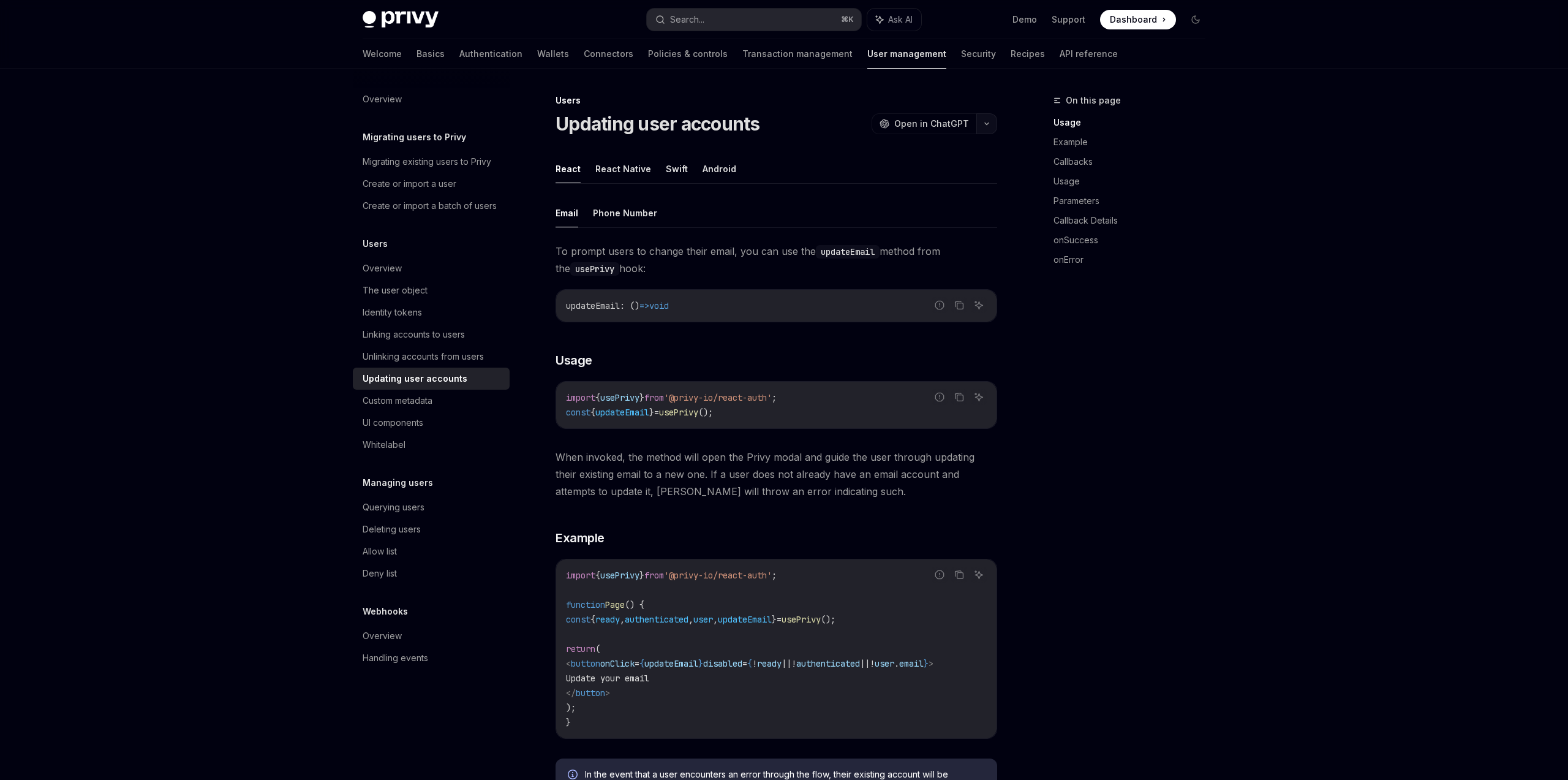
click at [986, 122] on icon "button" at bounding box center [987, 124] width 15 height 5
click at [1087, 389] on div "On this page Usage Example Callbacks Usage Parameters Callback Details onSucces…" at bounding box center [1122, 436] width 186 height 687
click at [761, 55] on link "Transaction management" at bounding box center [797, 54] width 110 height 29
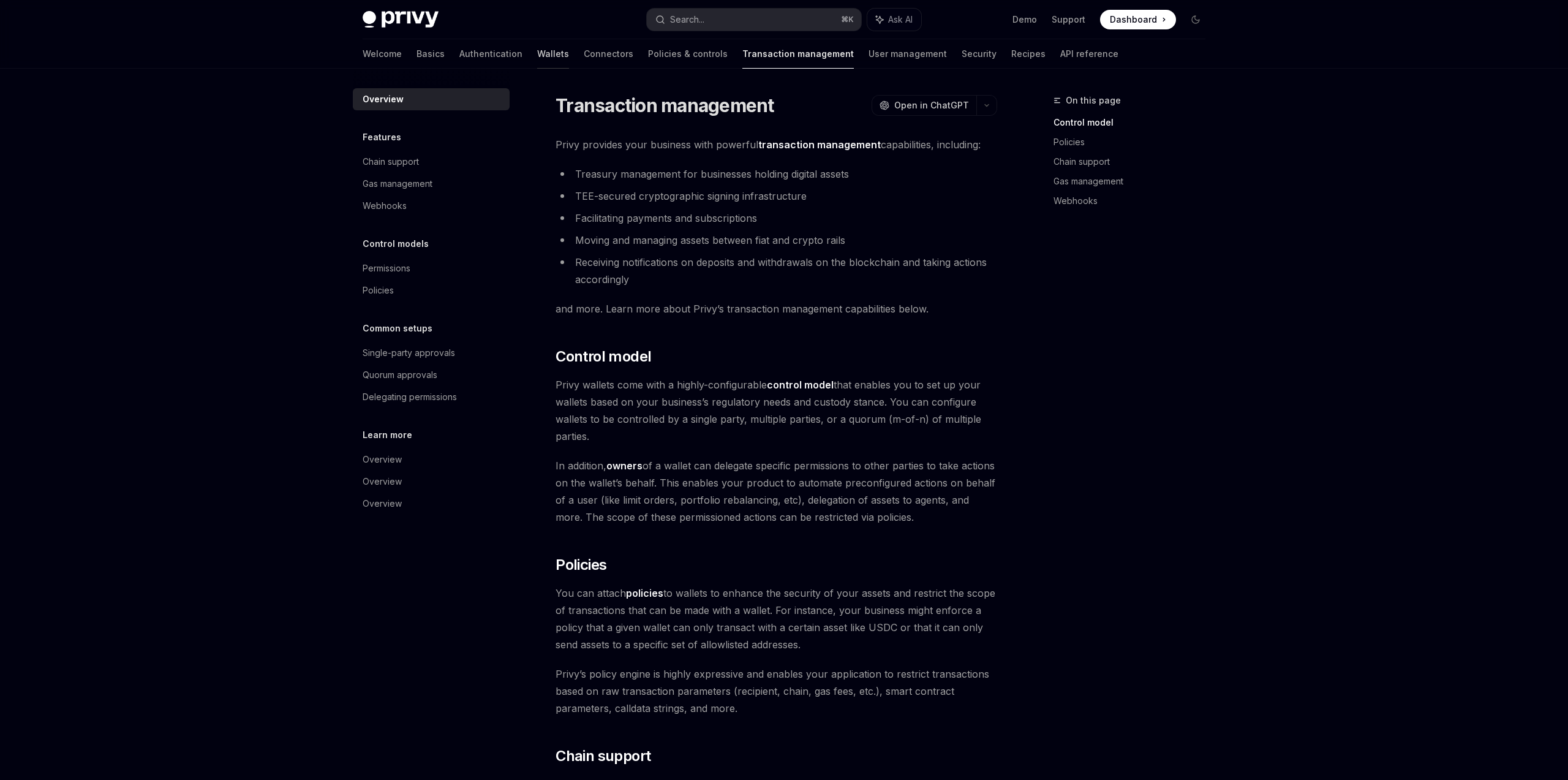
click at [537, 54] on link "Wallets" at bounding box center [553, 54] width 32 height 29
type textarea "*"
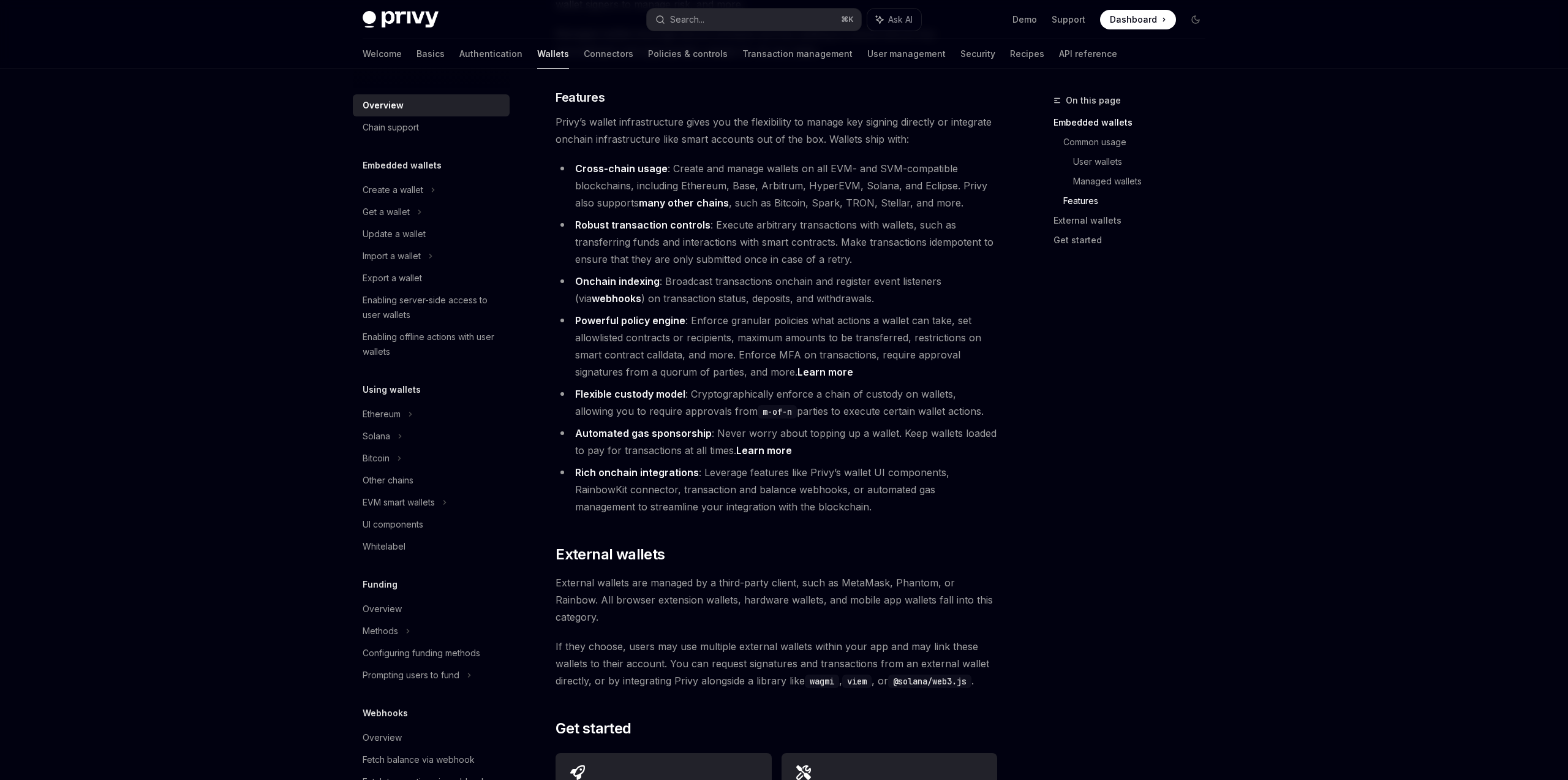
scroll to position [1369, 0]
click at [767, 442] on link "Learn more" at bounding box center [763, 449] width 56 height 13
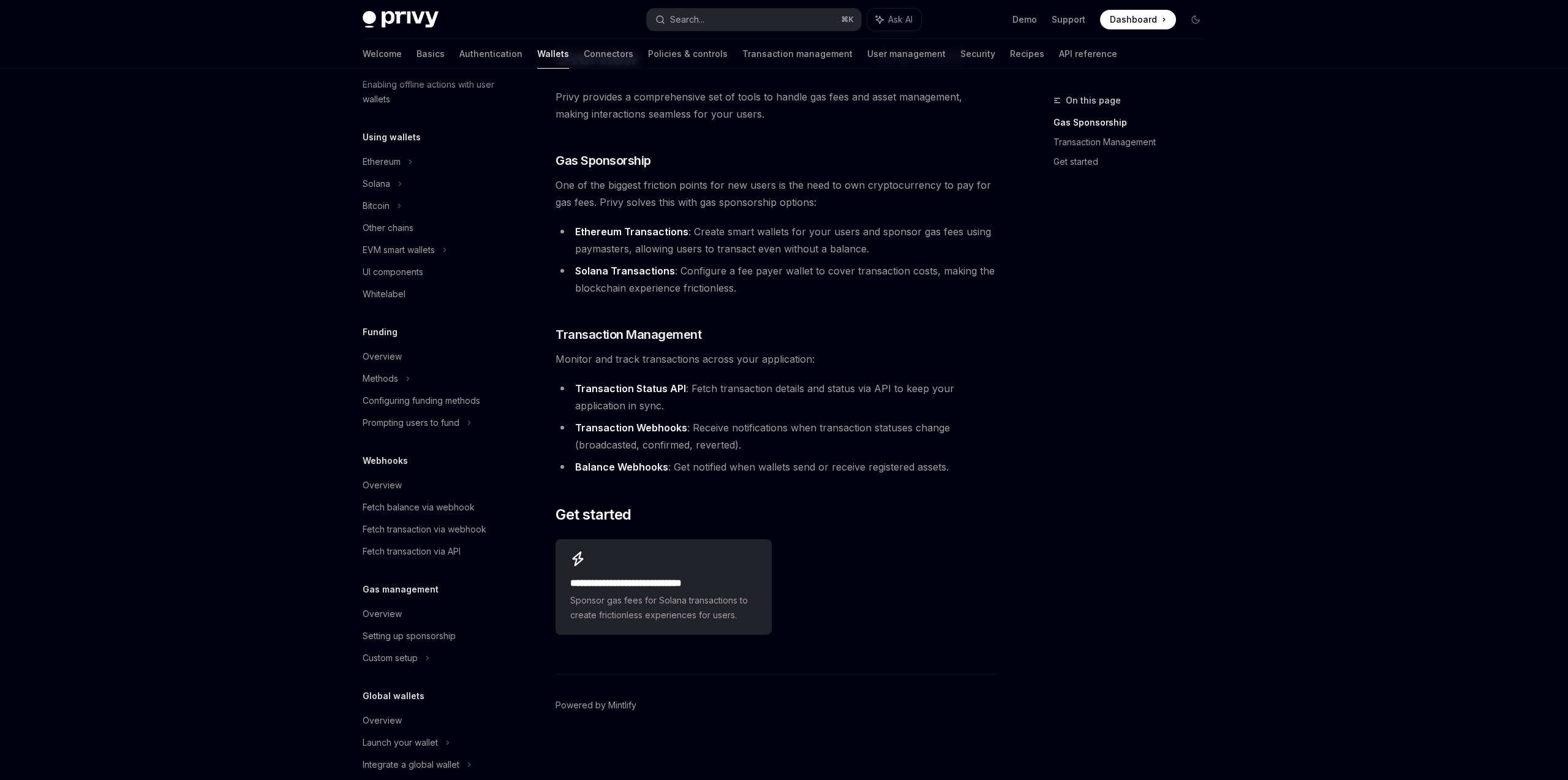
scroll to position [253, 0]
click at [441, 399] on div "Configuring funding methods" at bounding box center [421, 400] width 118 height 15
type textarea "*"
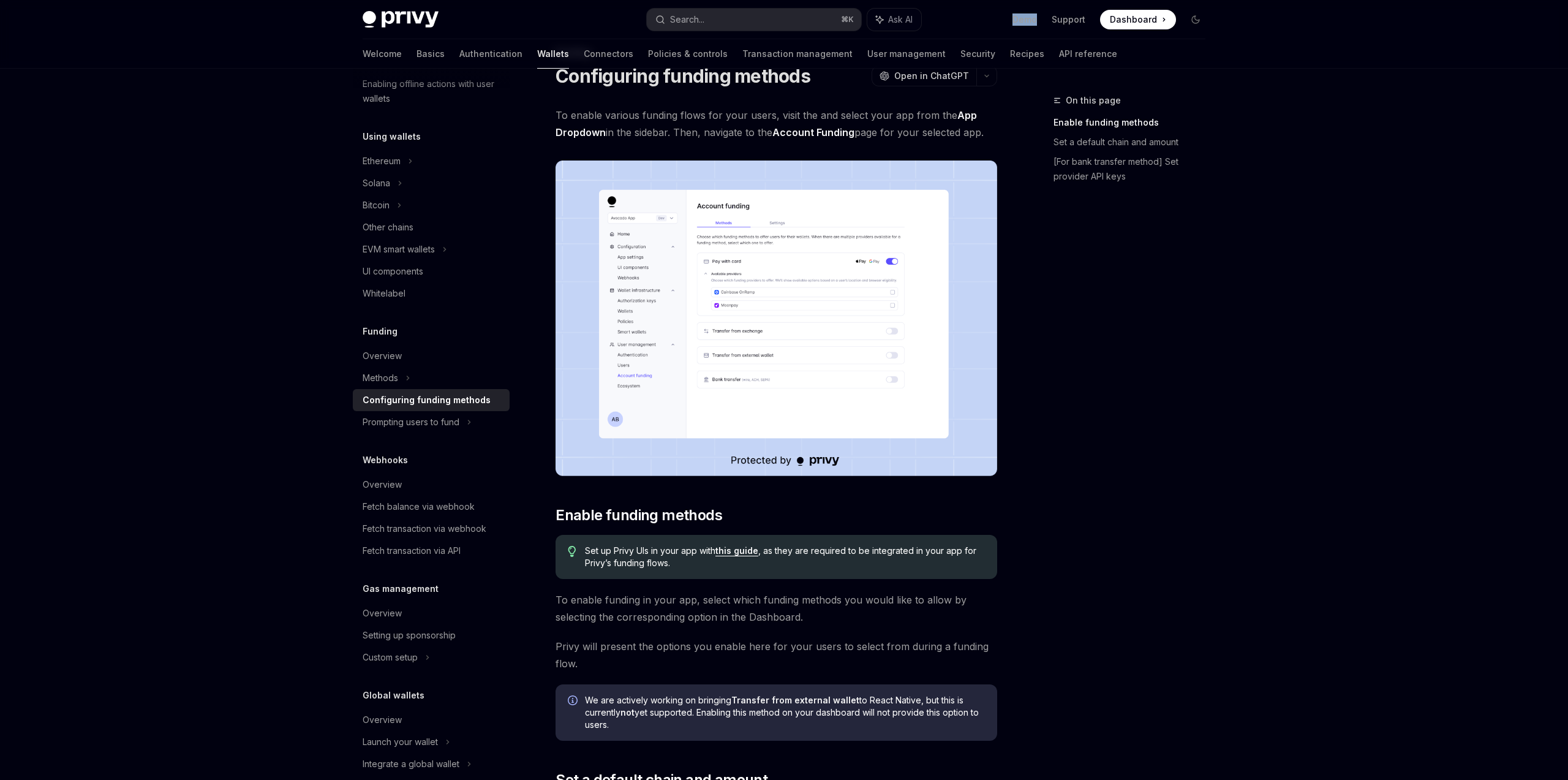
click at [808, 252] on img at bounding box center [776, 318] width 441 height 316
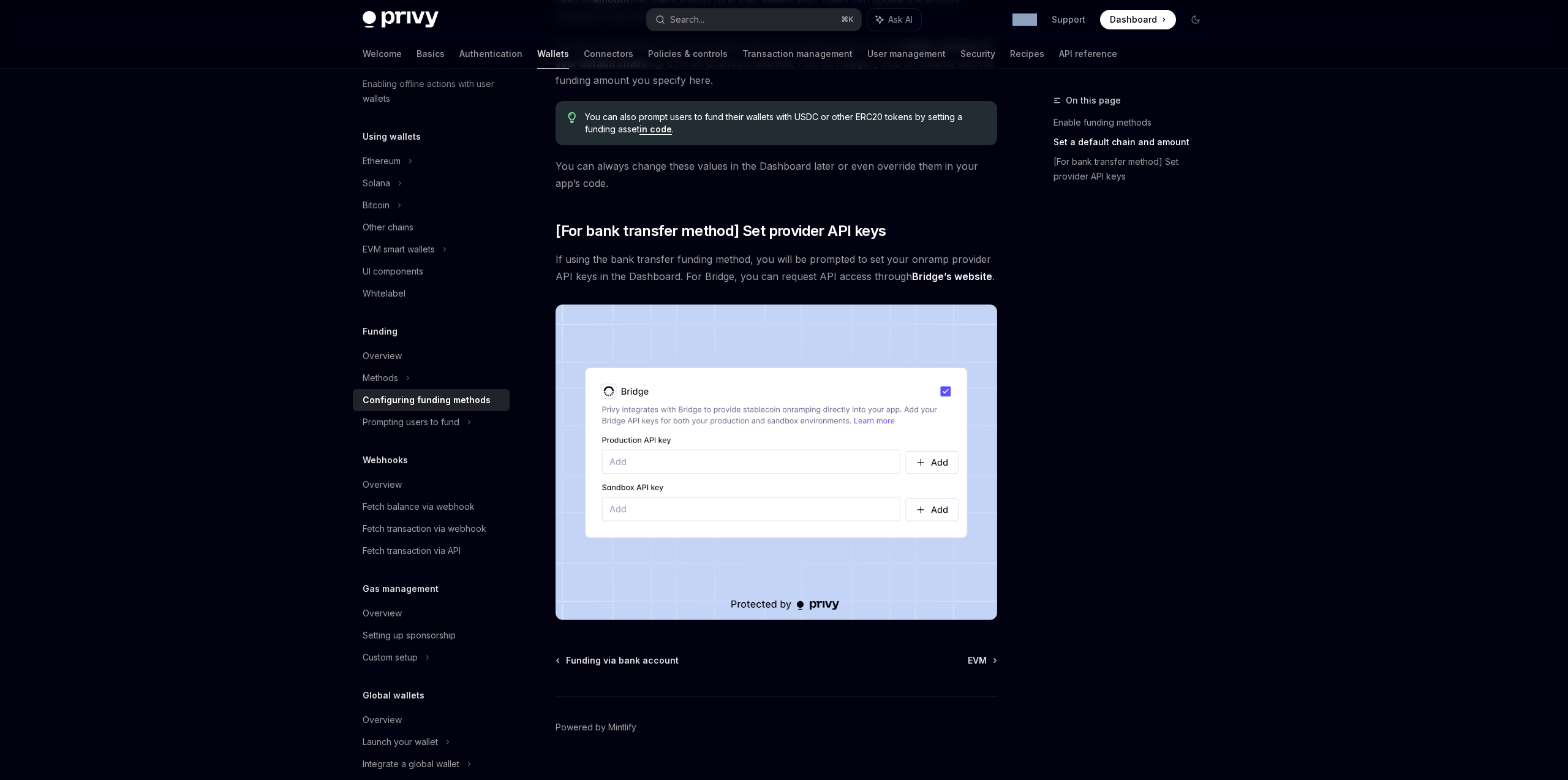
scroll to position [913, 0]
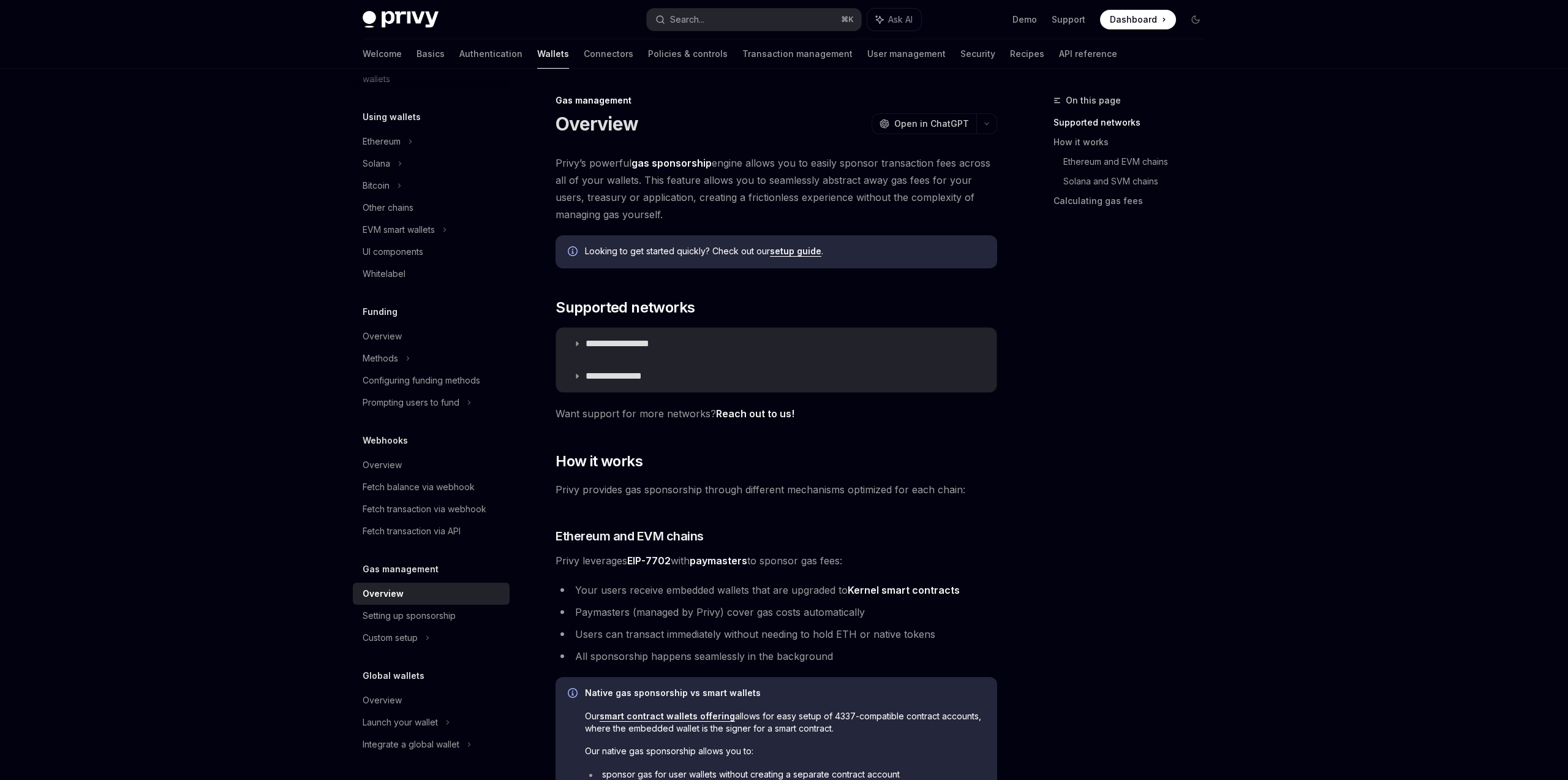
click at [758, 414] on link "Reach out to us!" at bounding box center [755, 414] width 78 height 13
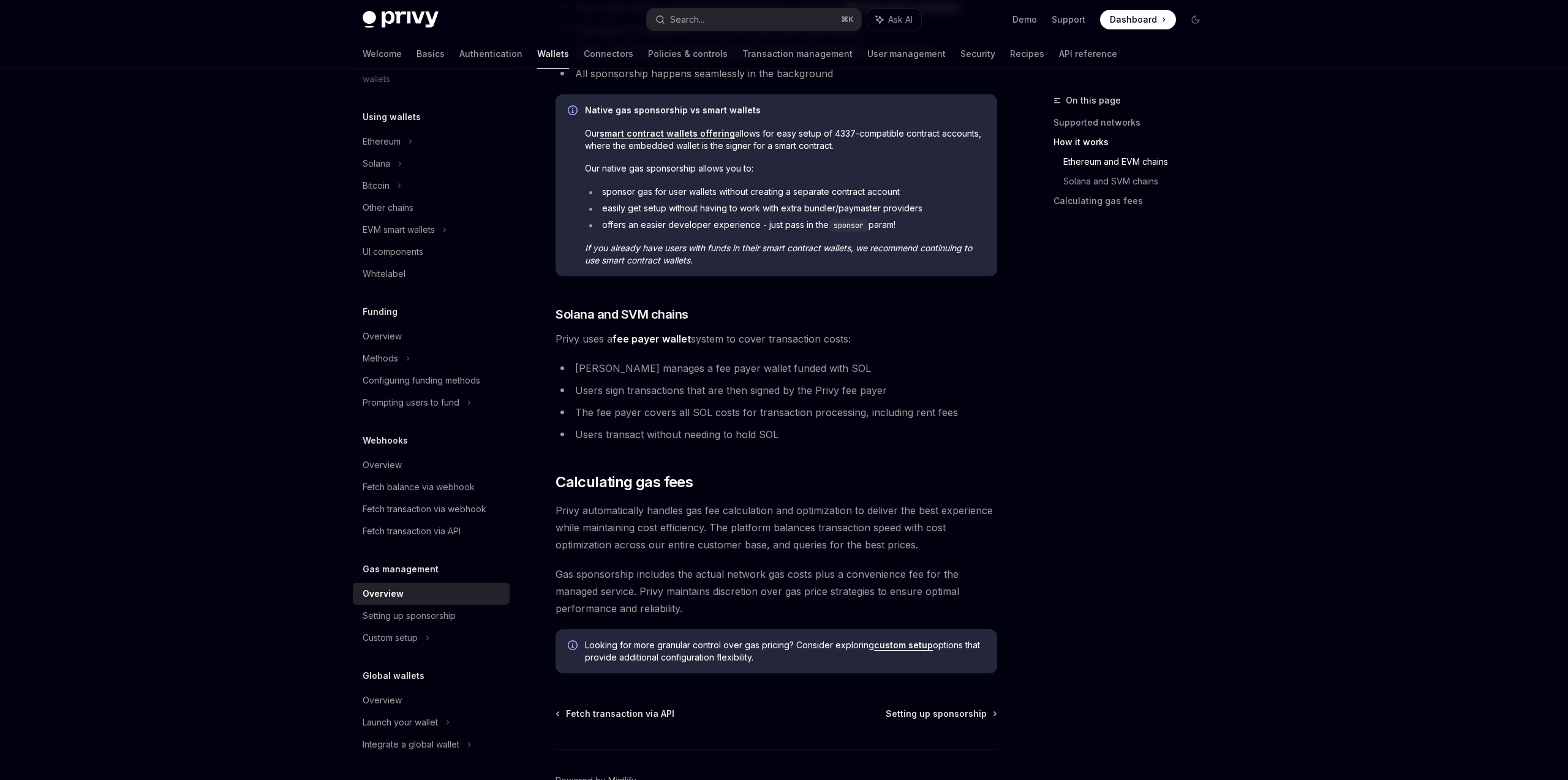
scroll to position [585, 0]
